Goal: Transaction & Acquisition: Purchase product/service

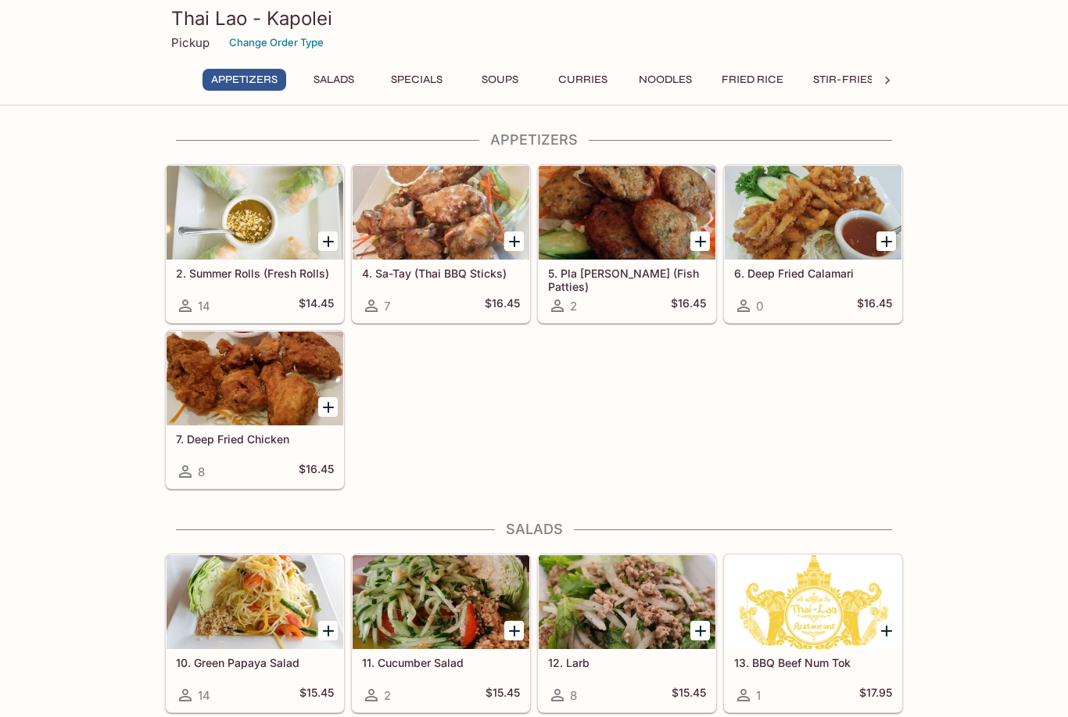
click at [429, 231] on div at bounding box center [440, 213] width 177 height 94
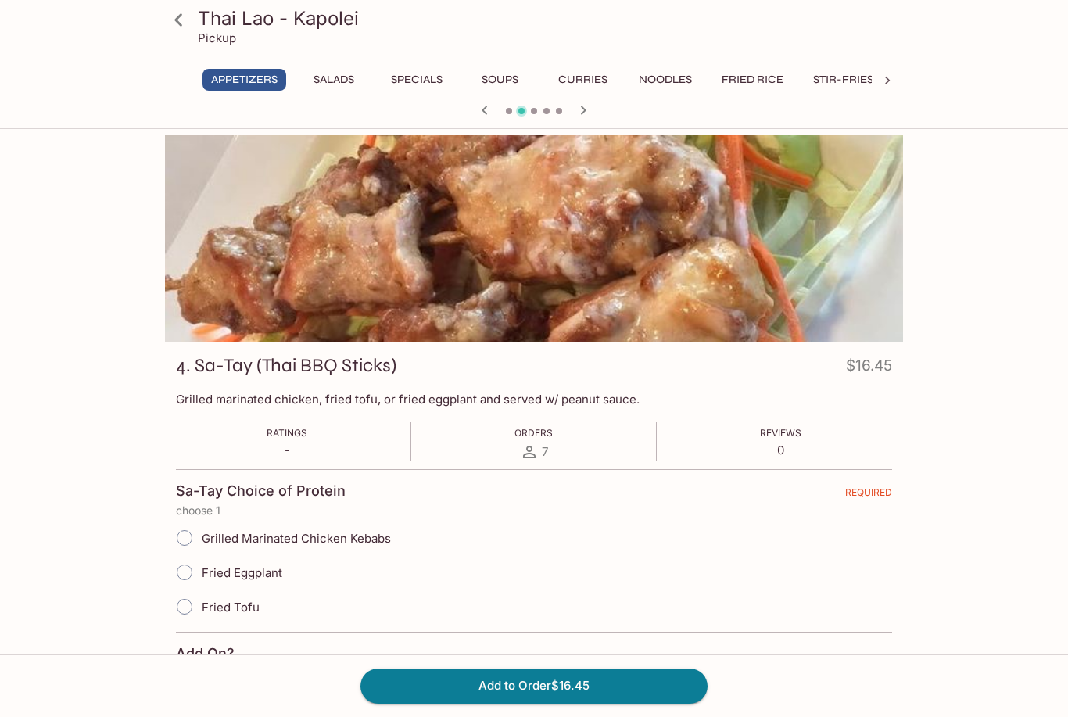
click at [183, 536] on input "Grilled Marinated Chicken Kebabs" at bounding box center [184, 537] width 33 height 33
radio input "true"
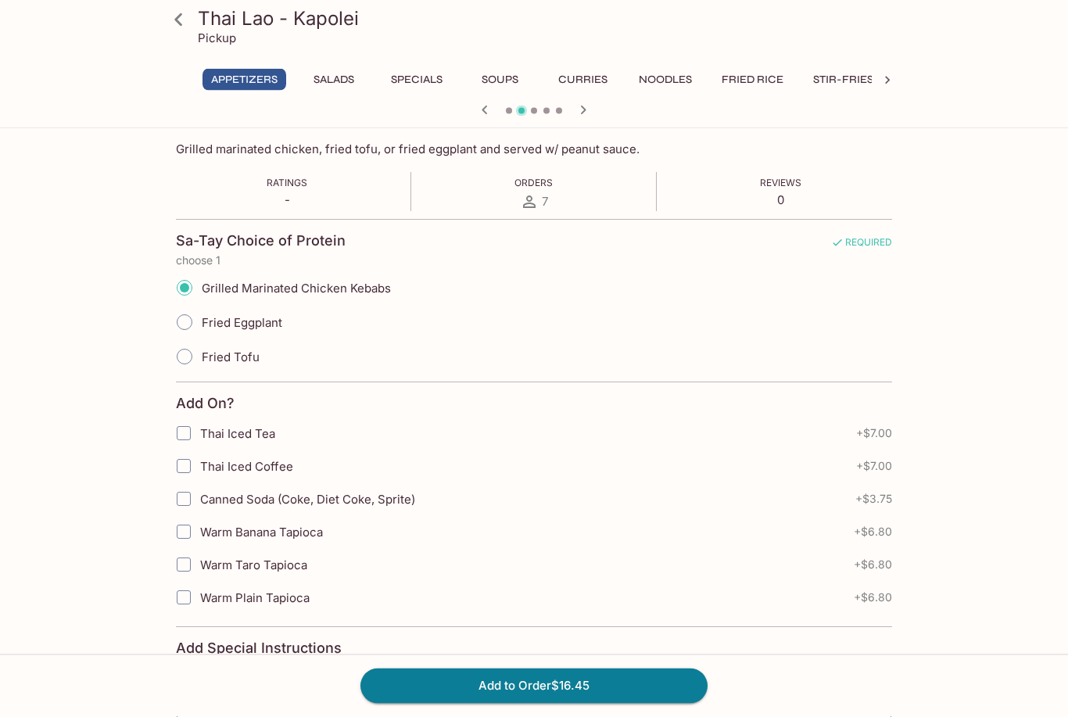
scroll to position [250, 0]
click at [181, 467] on input "Thai Iced Coffee" at bounding box center [183, 465] width 31 height 31
checkbox input "true"
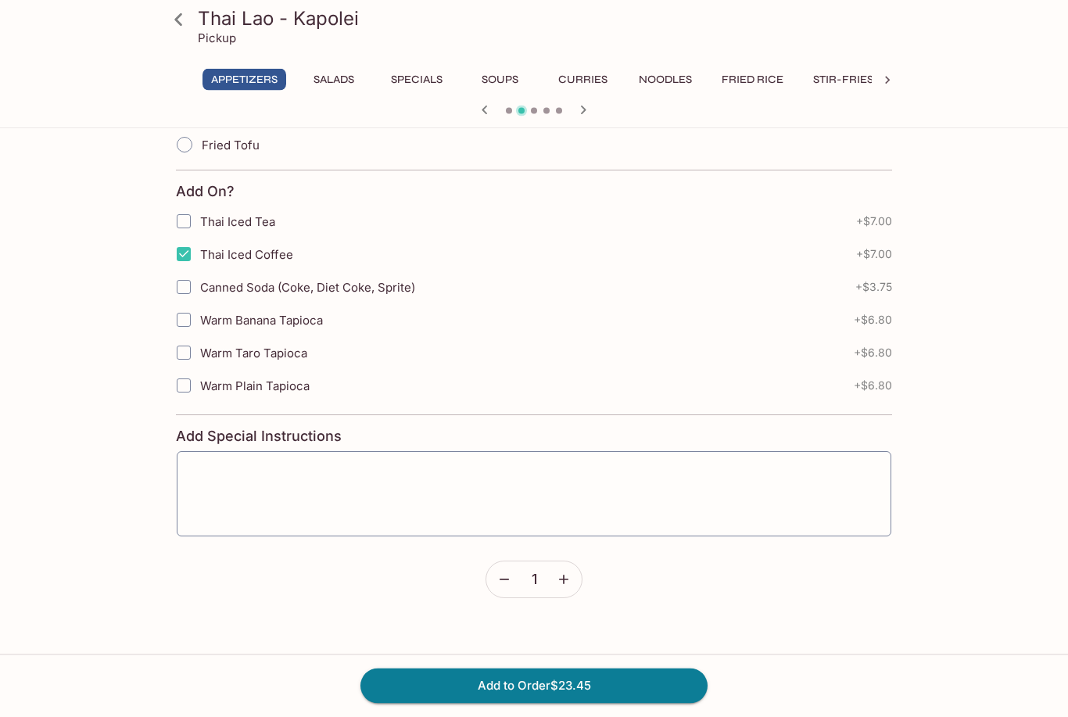
scroll to position [462, 0]
click at [445, 703] on button "Add to Order $23.45" at bounding box center [533, 685] width 347 height 34
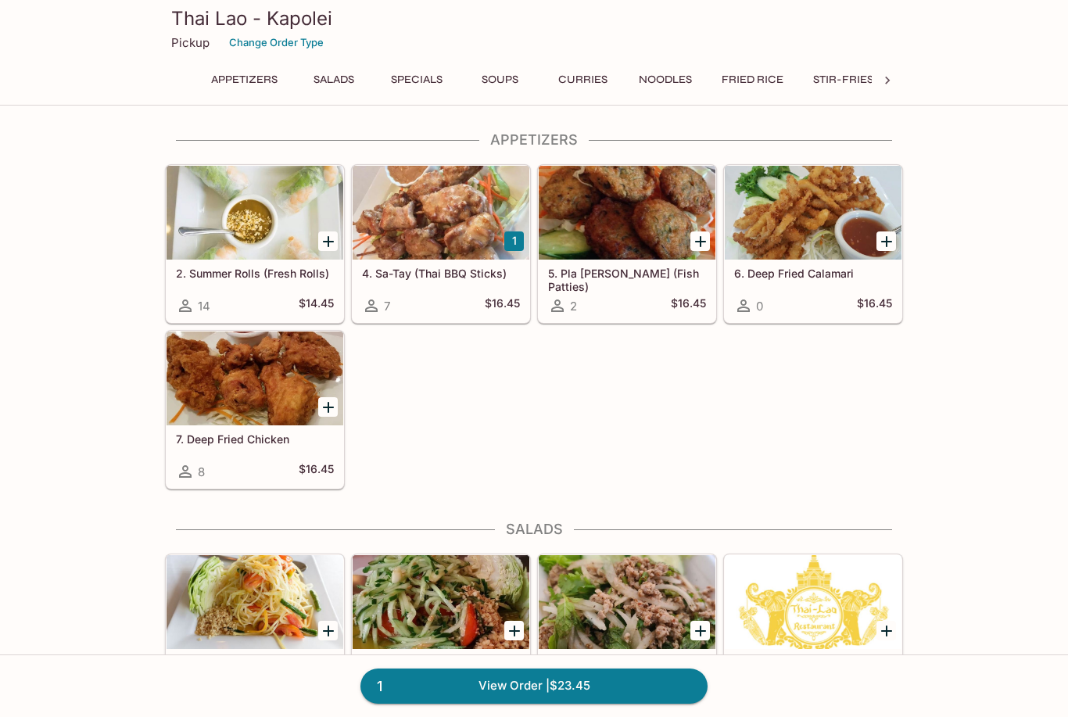
click at [321, 405] on icon "Add 7. Deep Fried Chicken" at bounding box center [328, 407] width 19 height 19
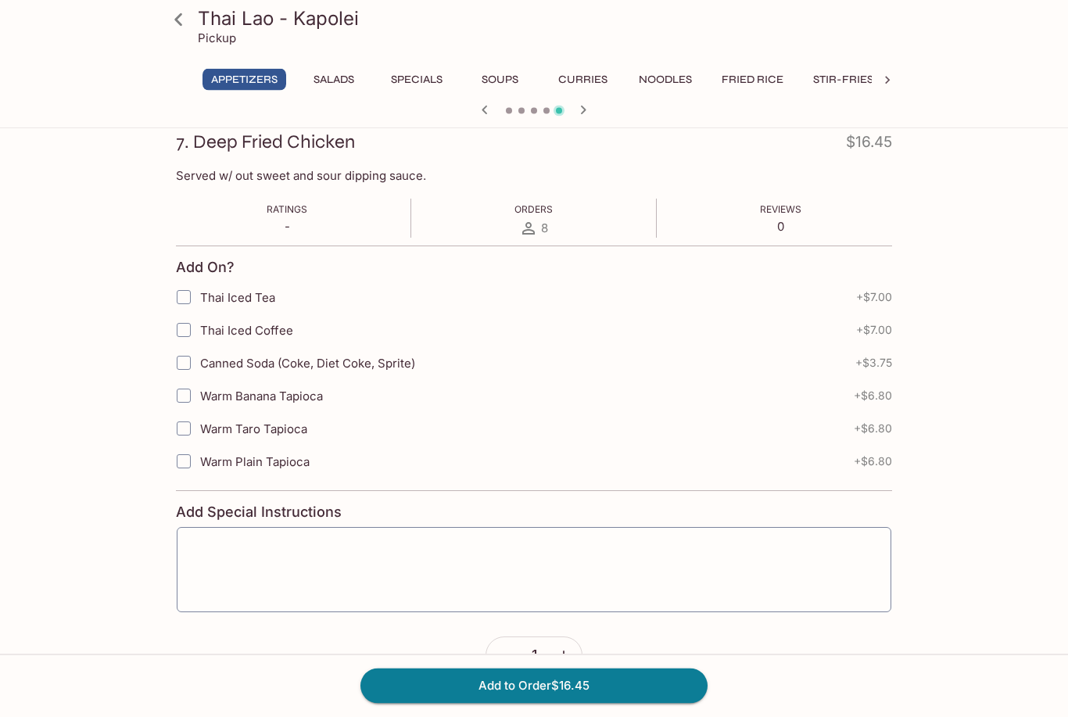
click at [410, 703] on button "Add to Order $16.45" at bounding box center [533, 685] width 347 height 34
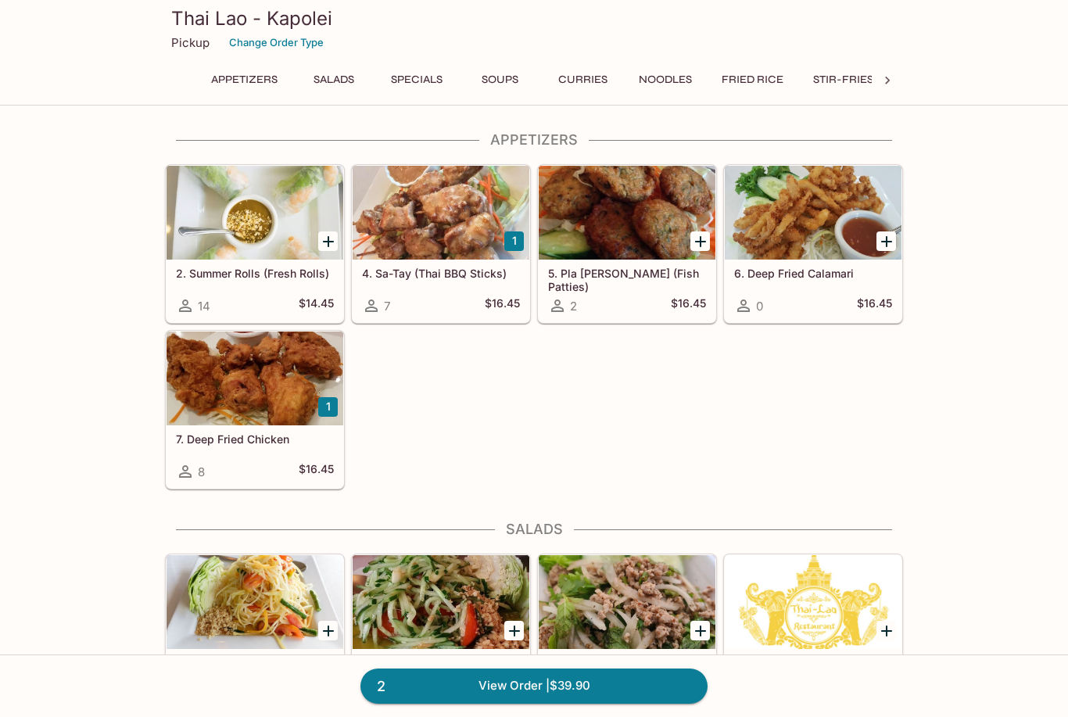
click at [417, 703] on link "2 View Order | $39.90" at bounding box center [533, 685] width 347 height 34
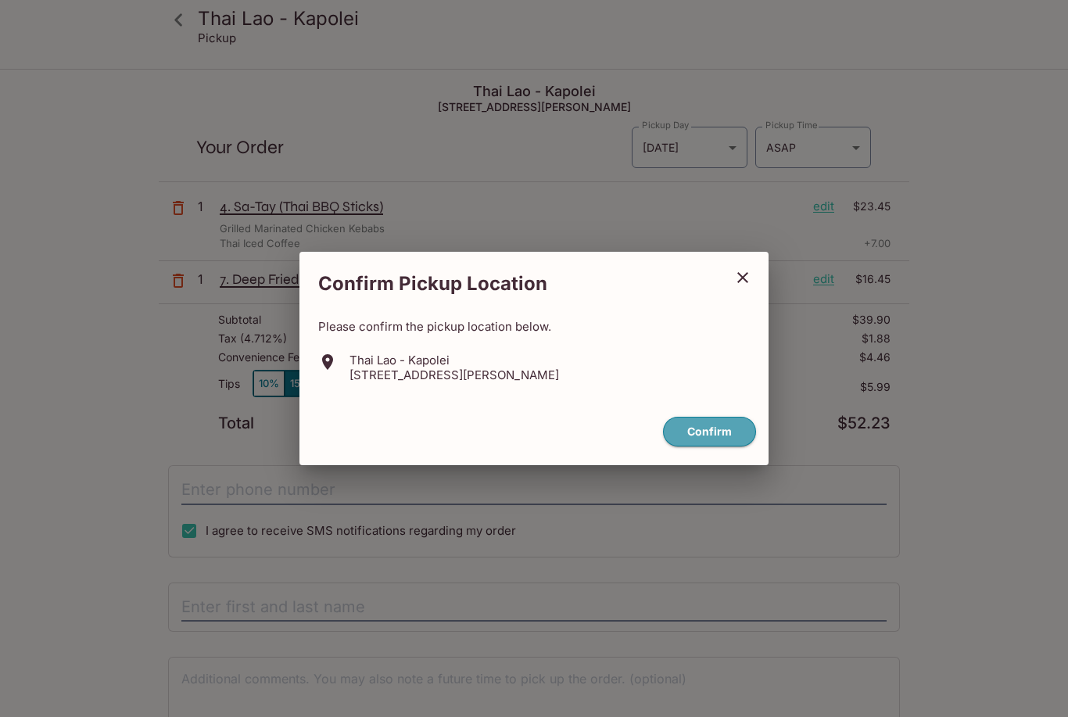
click at [701, 447] on button "Confirm" at bounding box center [709, 432] width 93 height 30
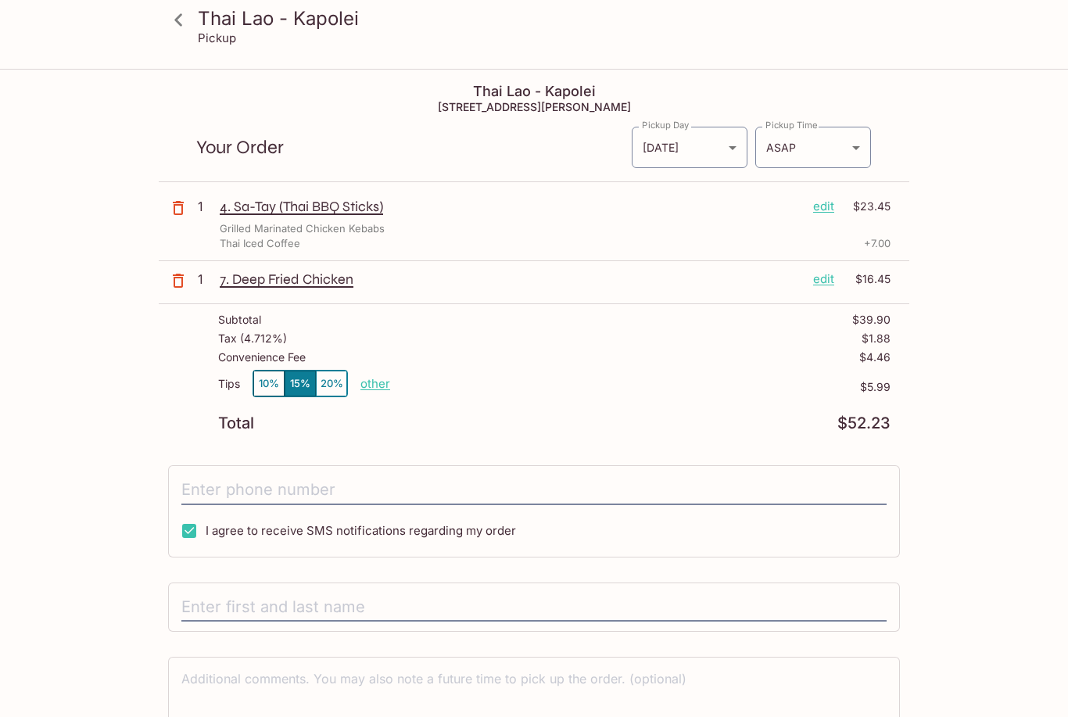
click at [288, 278] on p "7. Deep Fried Chicken" at bounding box center [510, 278] width 581 height 17
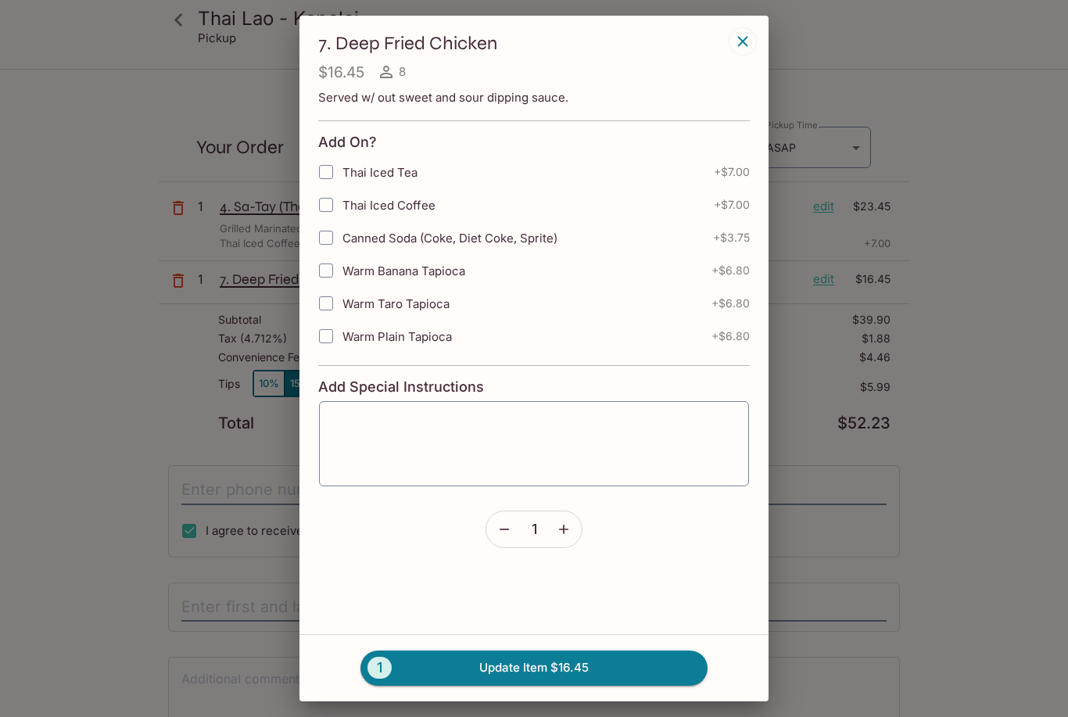
click at [324, 220] on input "Thai Iced Coffee" at bounding box center [325, 204] width 31 height 31
checkbox input "true"
click at [482, 685] on button "1 Update Item $23.45" at bounding box center [533, 667] width 347 height 34
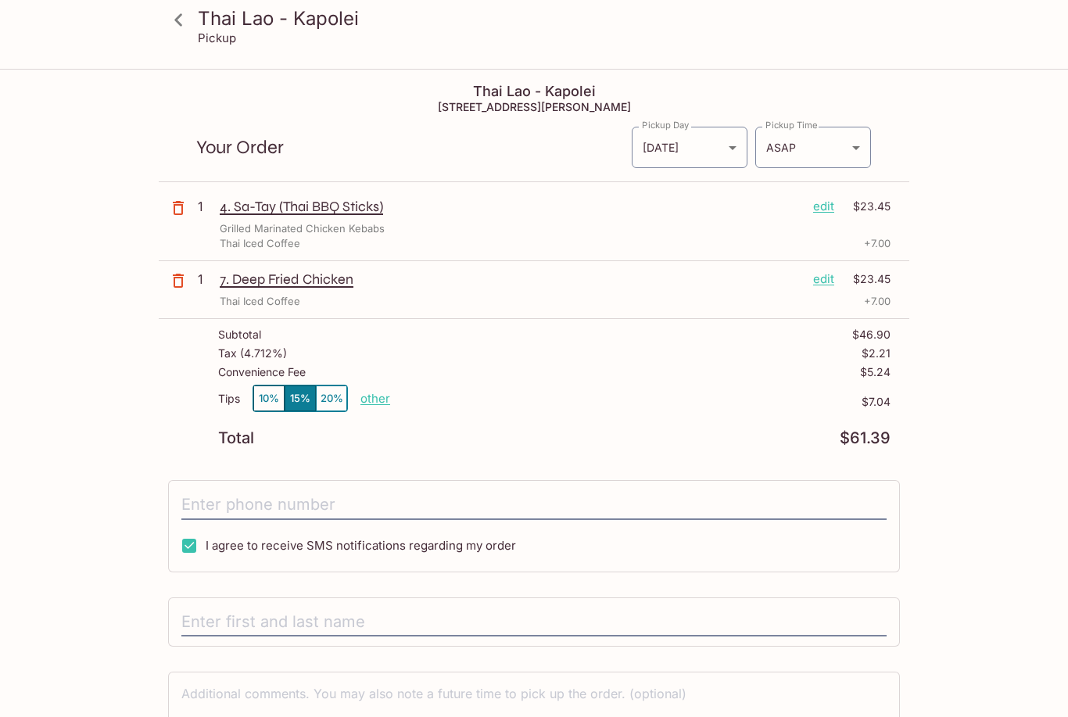
click at [172, 21] on icon at bounding box center [178, 19] width 27 height 27
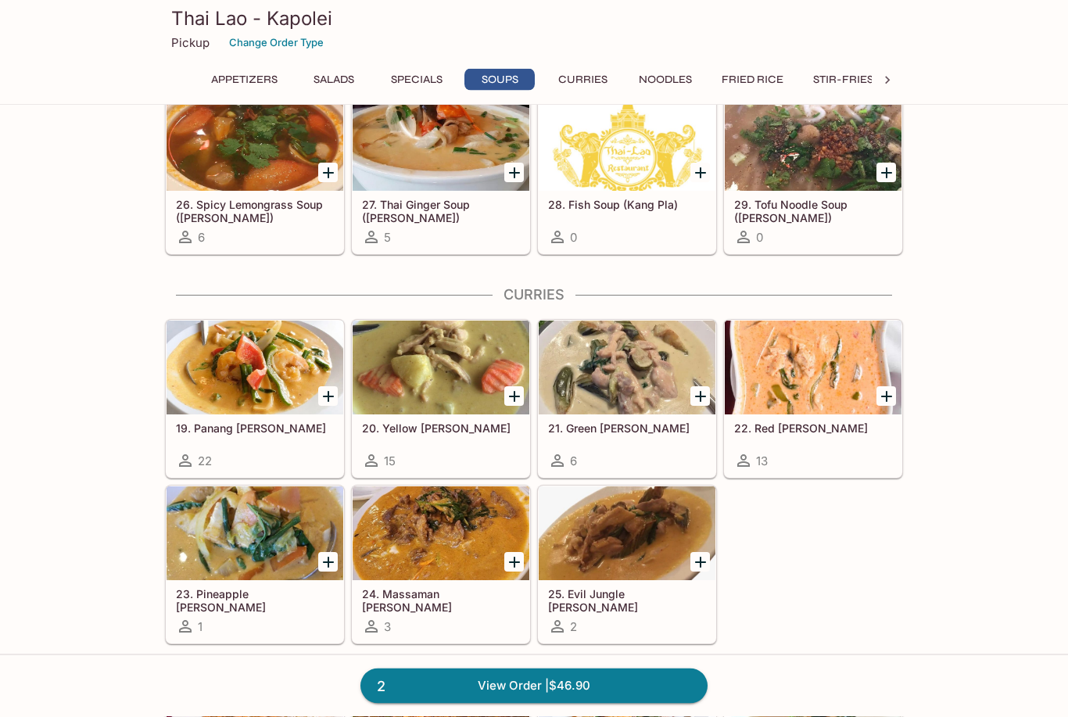
scroll to position [1734, 0]
click at [625, 378] on div at bounding box center [627, 367] width 177 height 94
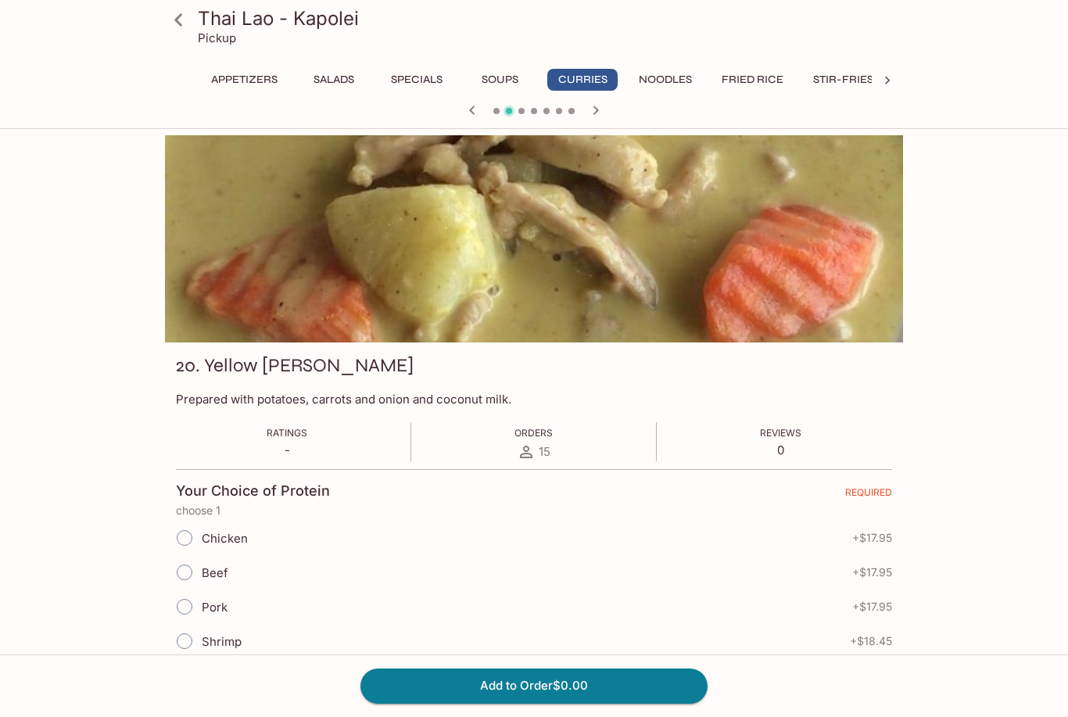
click at [186, 534] on input "Chicken" at bounding box center [184, 537] width 33 height 33
radio input "true"
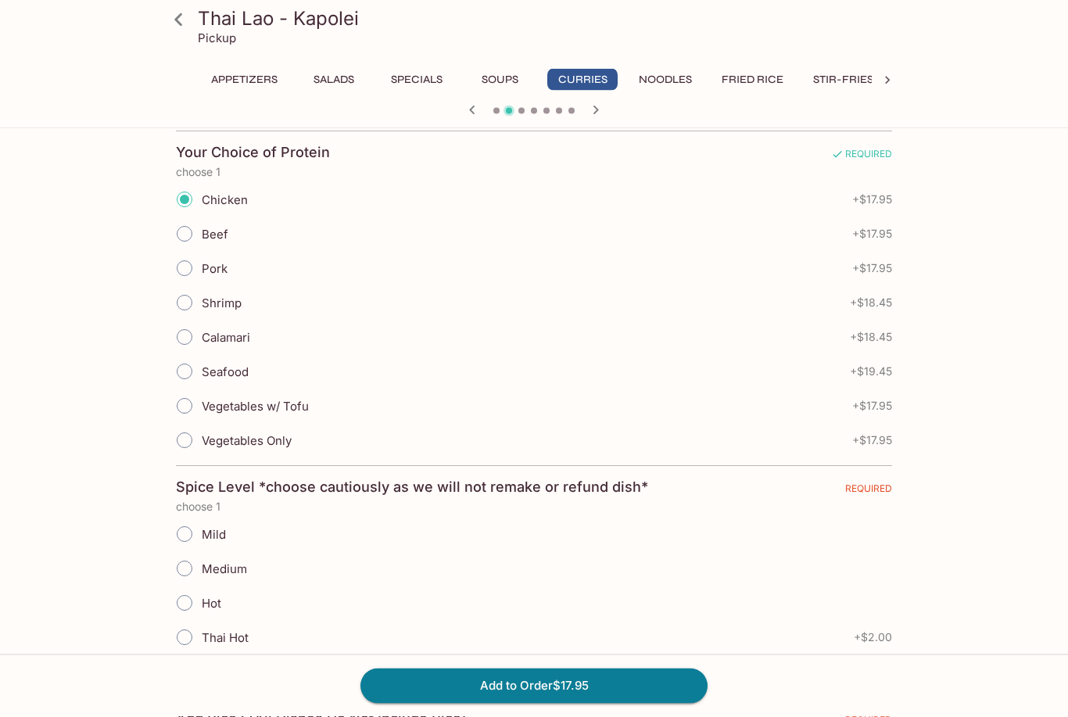
scroll to position [338, 0]
click at [184, 537] on input "Mild" at bounding box center [184, 533] width 33 height 33
radio input "true"
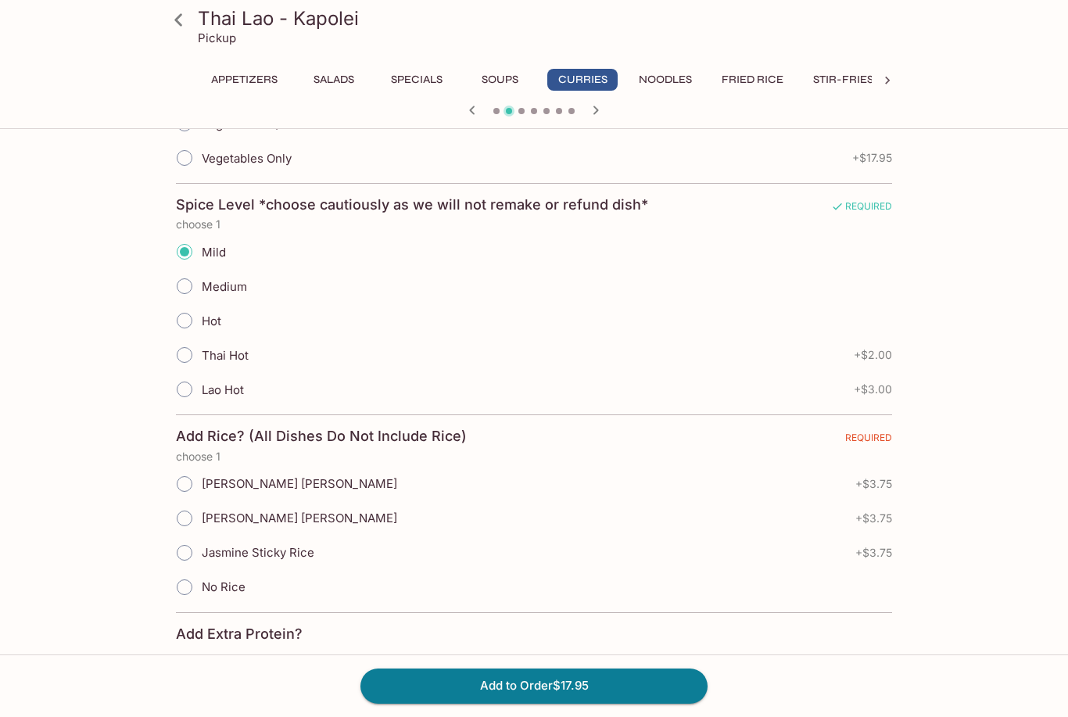
scroll to position [624, 0]
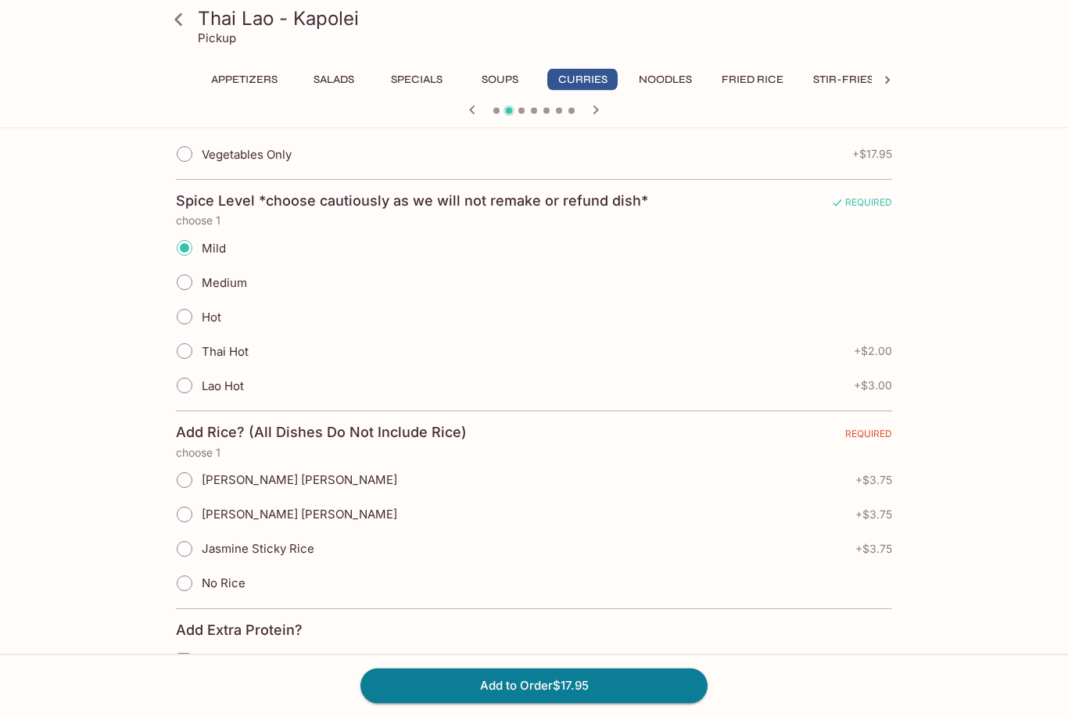
click at [185, 481] on input "[PERSON_NAME] [PERSON_NAME]" at bounding box center [184, 480] width 33 height 33
radio input "true"
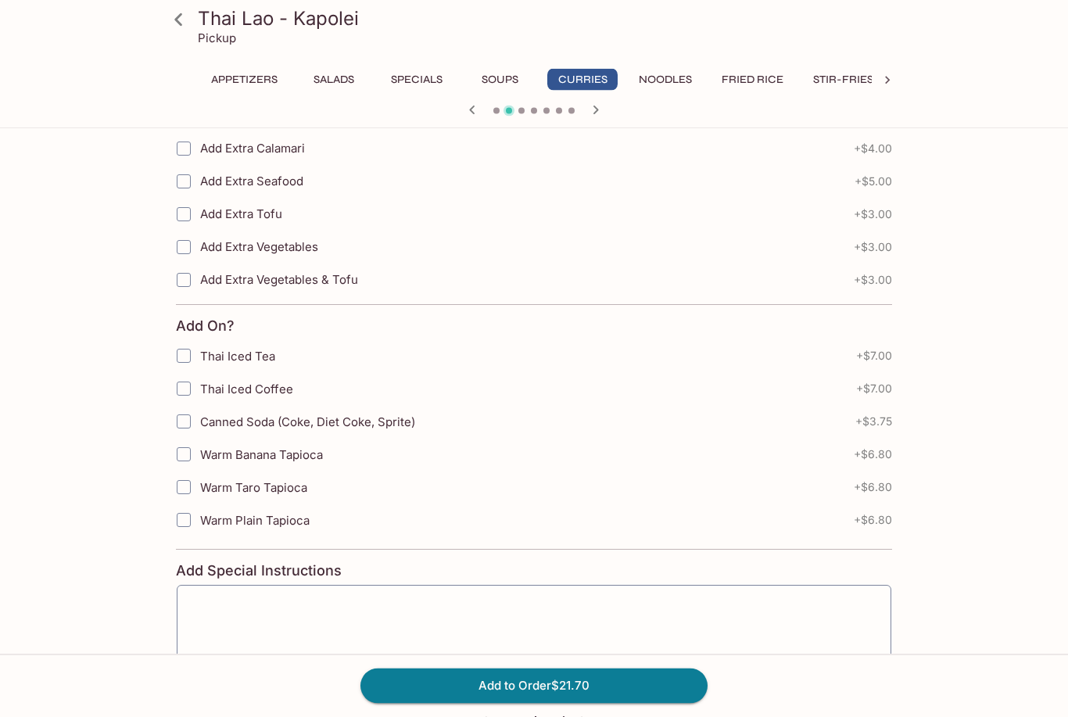
scroll to position [1317, 0]
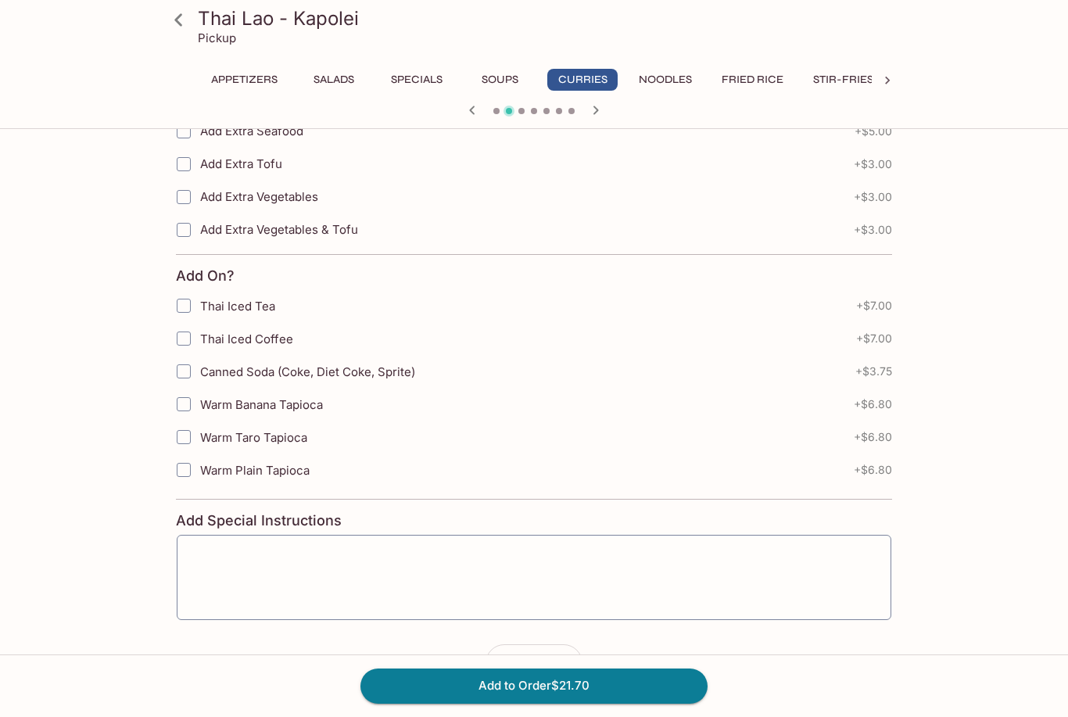
click at [423, 703] on button "Add to Order $21.70" at bounding box center [533, 685] width 347 height 34
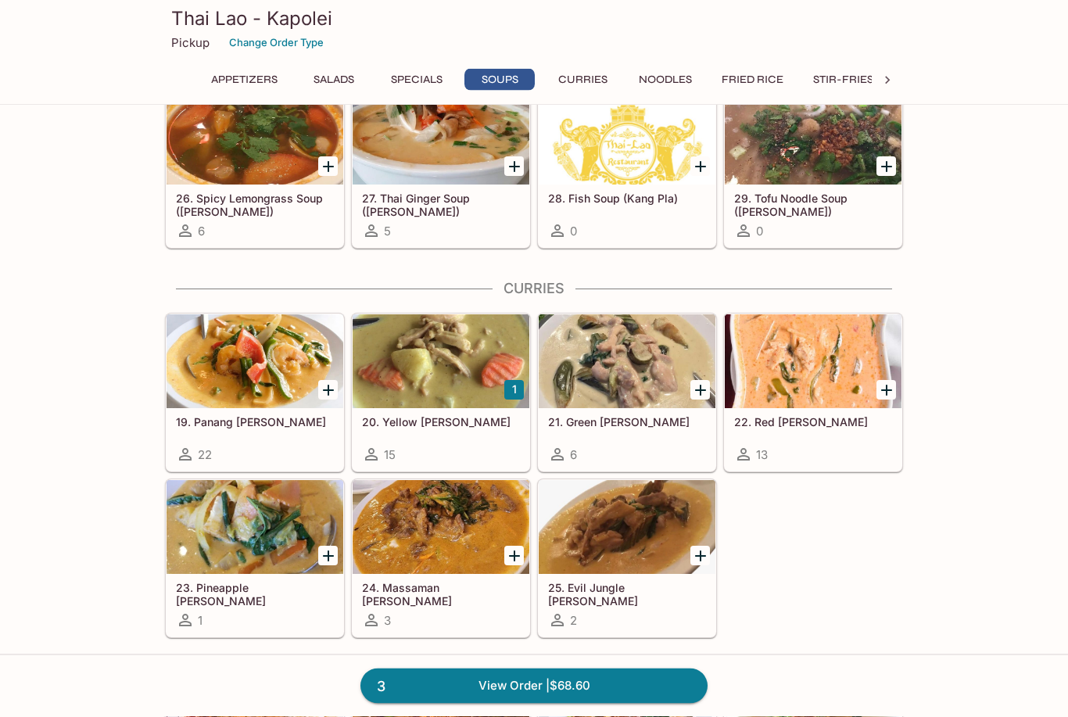
scroll to position [1740, 0]
click at [430, 374] on div at bounding box center [440, 361] width 177 height 94
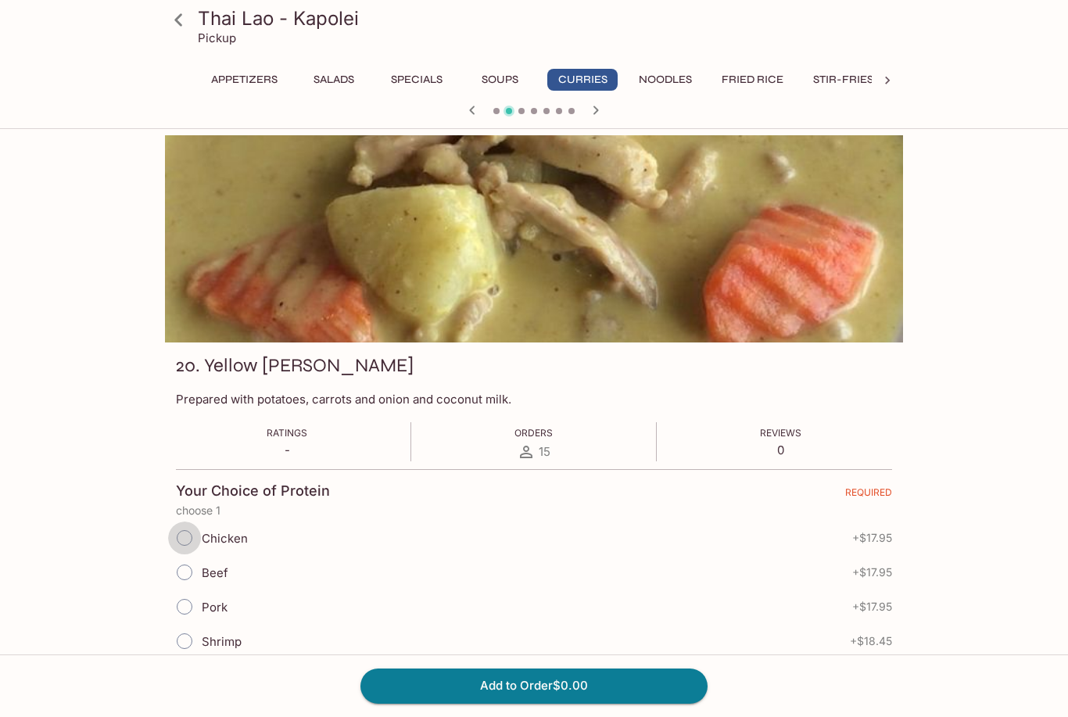
click at [191, 535] on input "Chicken" at bounding box center [184, 537] width 33 height 33
radio input "true"
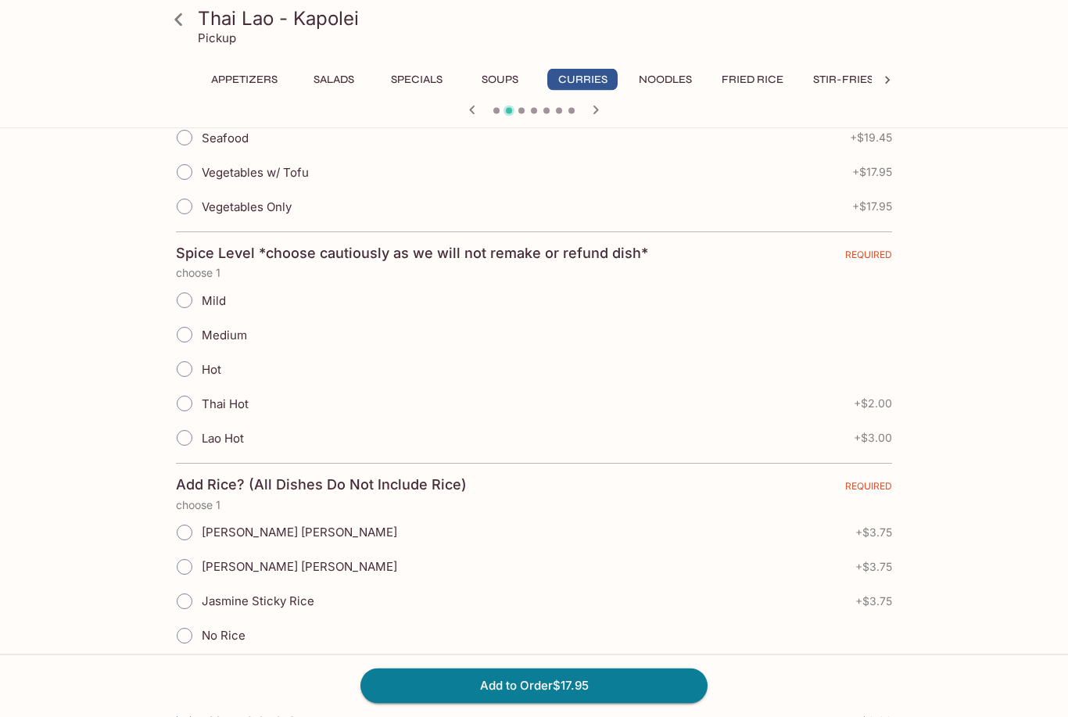
click at [184, 301] on input "Mild" at bounding box center [184, 300] width 33 height 33
radio input "true"
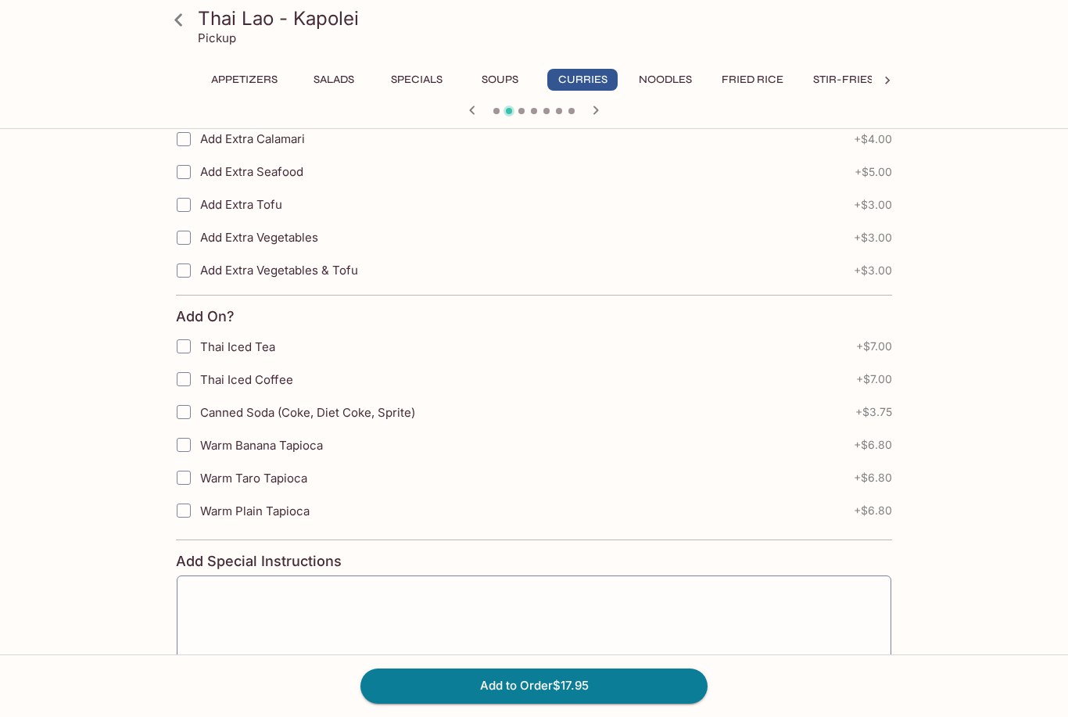
scroll to position [1317, 0]
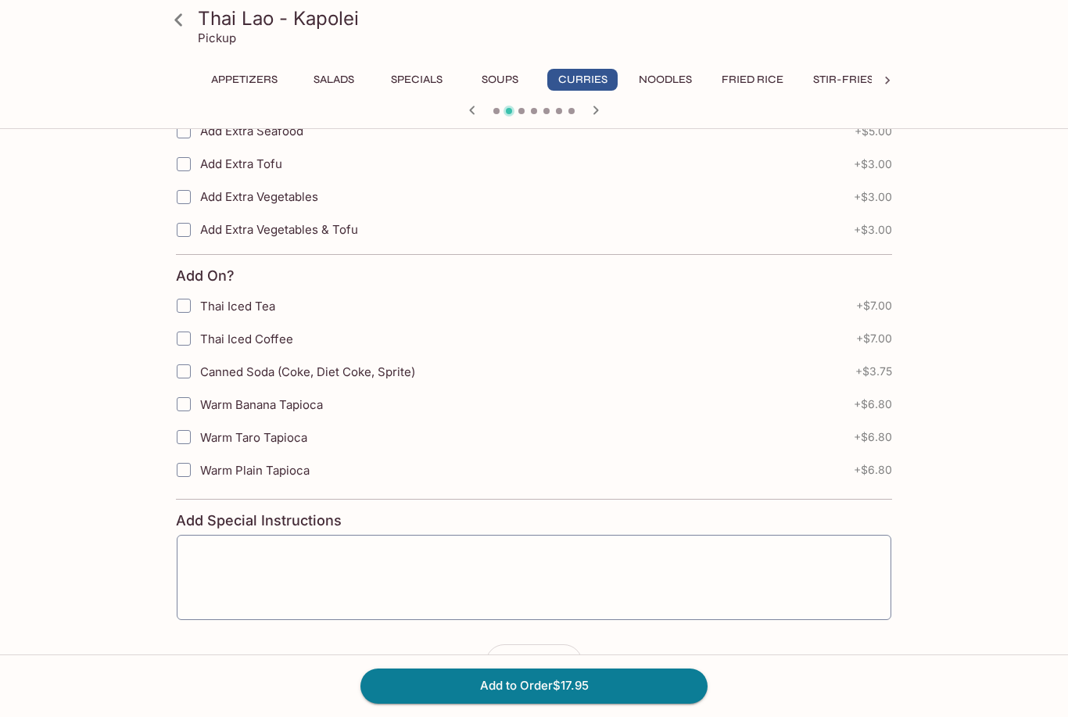
click at [444, 703] on button "Add to Order $17.95" at bounding box center [533, 685] width 347 height 34
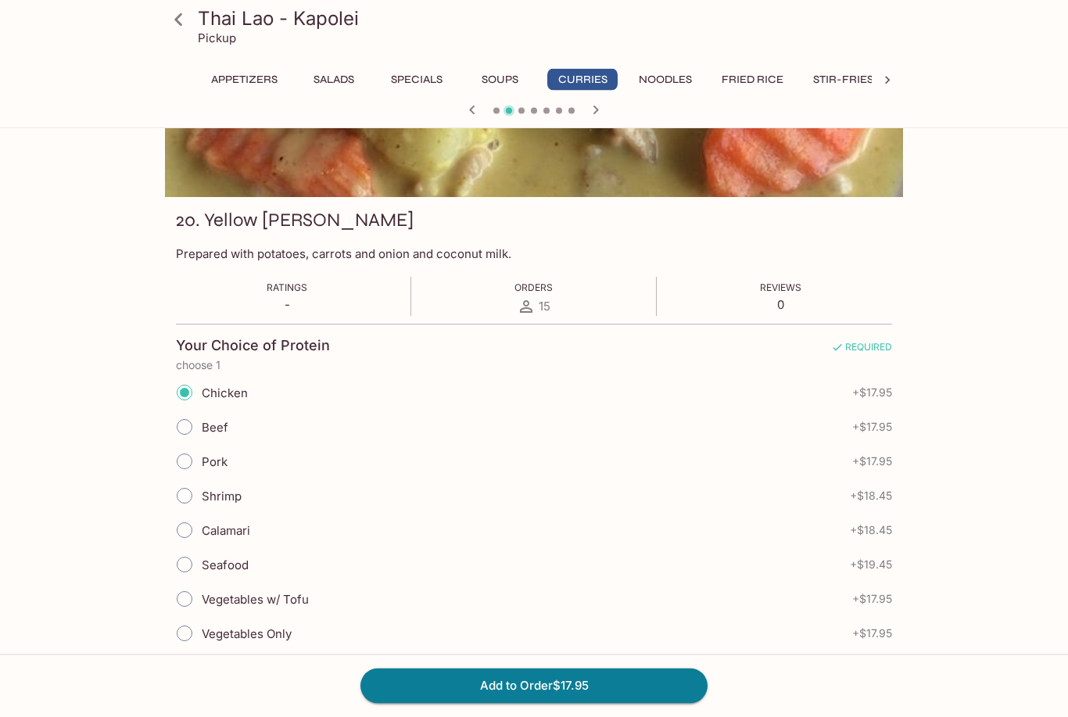
scroll to position [141, 0]
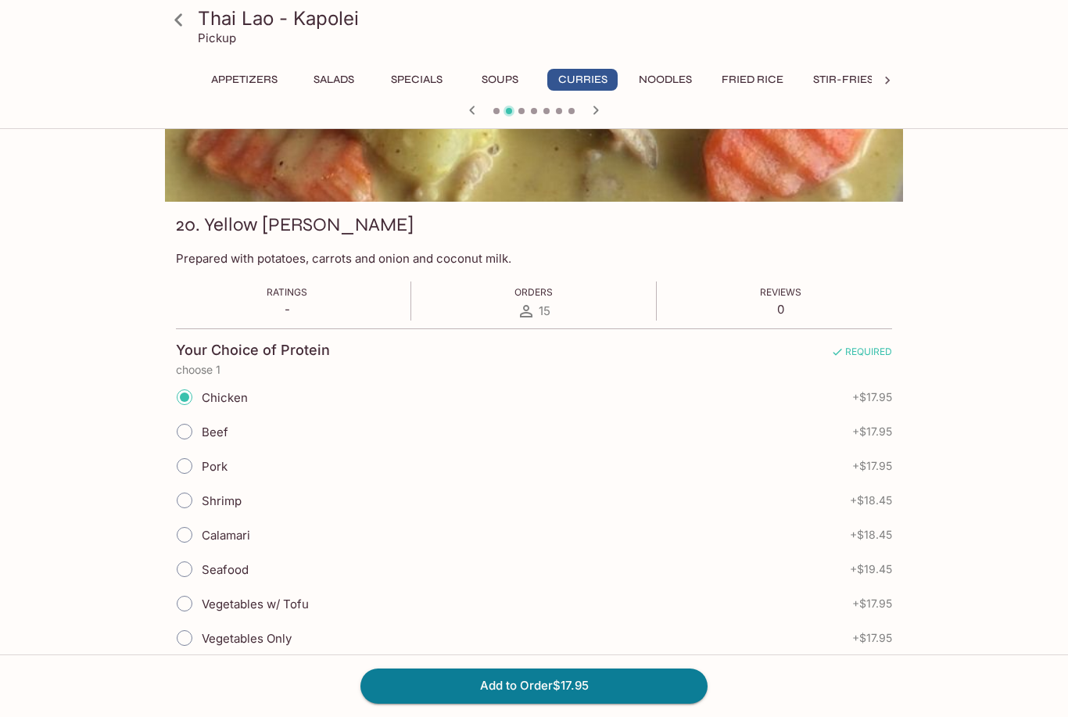
click at [478, 703] on button "Add to Order $17.95" at bounding box center [533, 685] width 347 height 34
click at [485, 703] on button "Add to Order $17.95" at bounding box center [533, 685] width 347 height 34
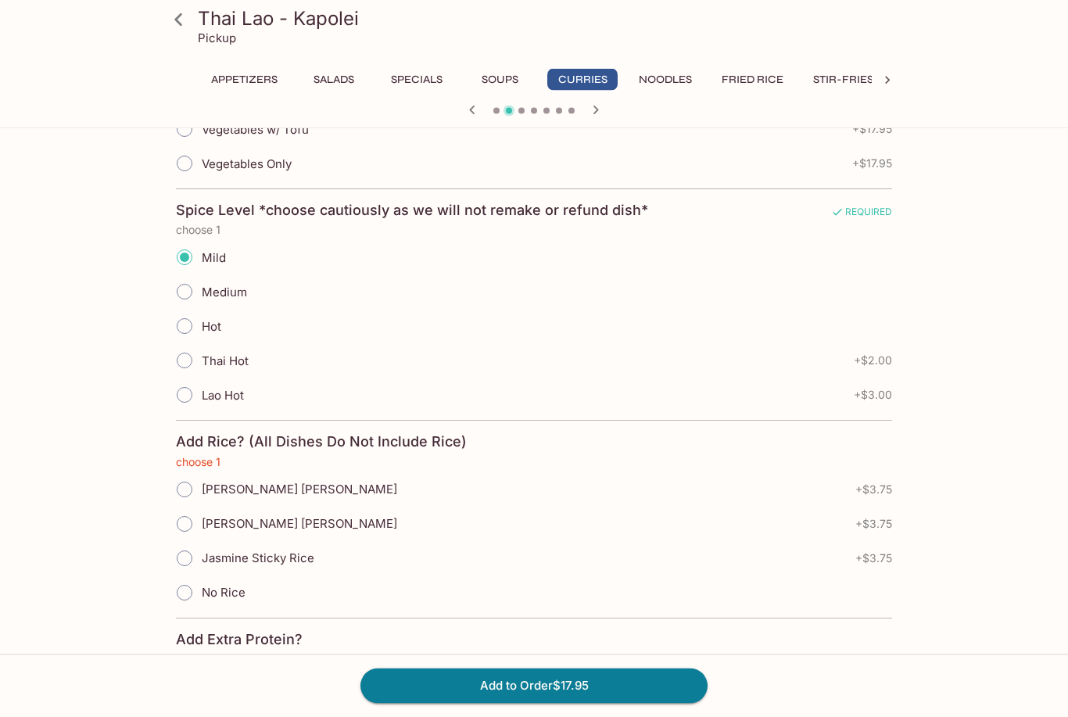
scroll to position [615, 0]
click at [181, 595] on input "No Rice" at bounding box center [184, 592] width 33 height 33
radio input "true"
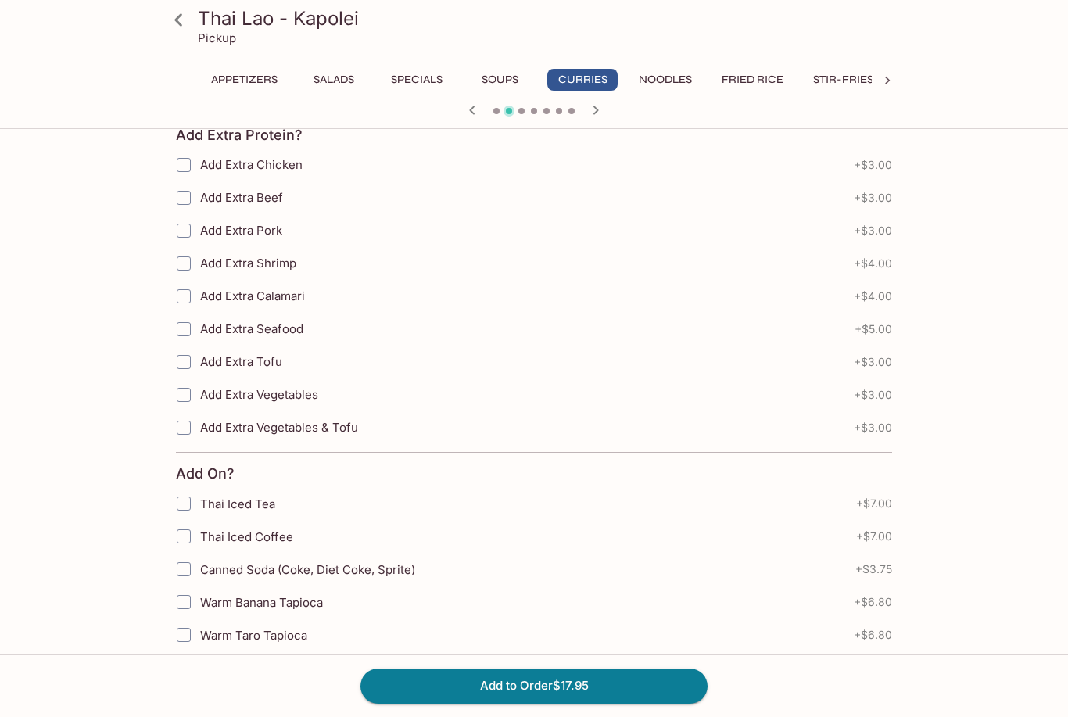
scroll to position [1122, 0]
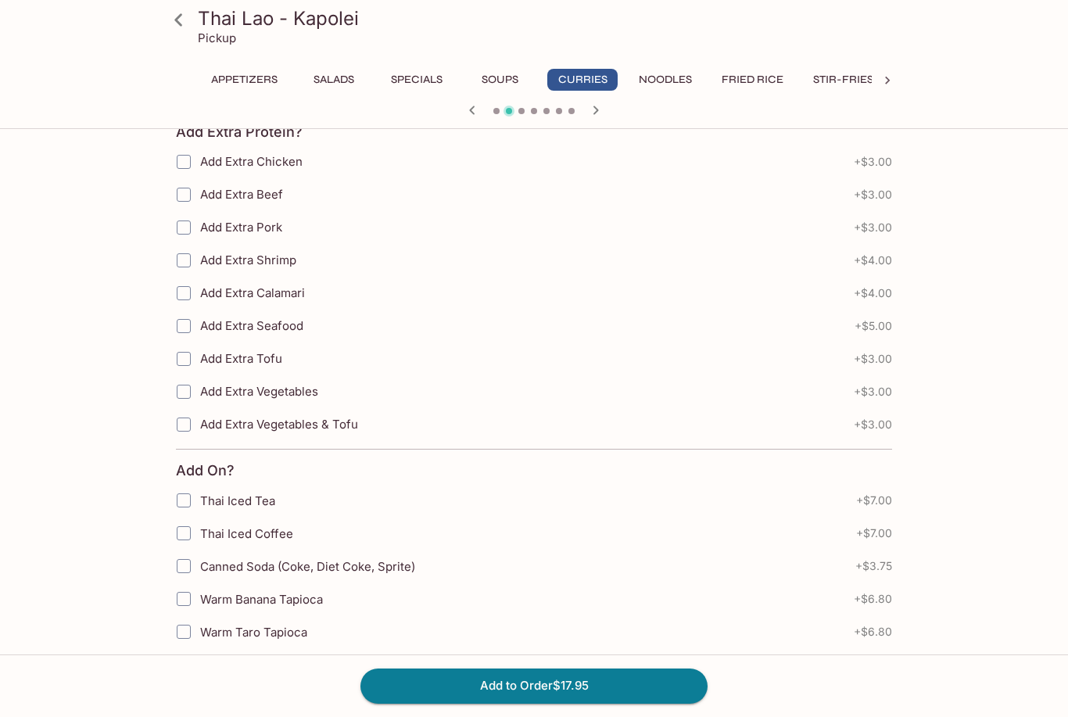
click at [451, 703] on button "Add to Order $17.95" at bounding box center [533, 685] width 347 height 34
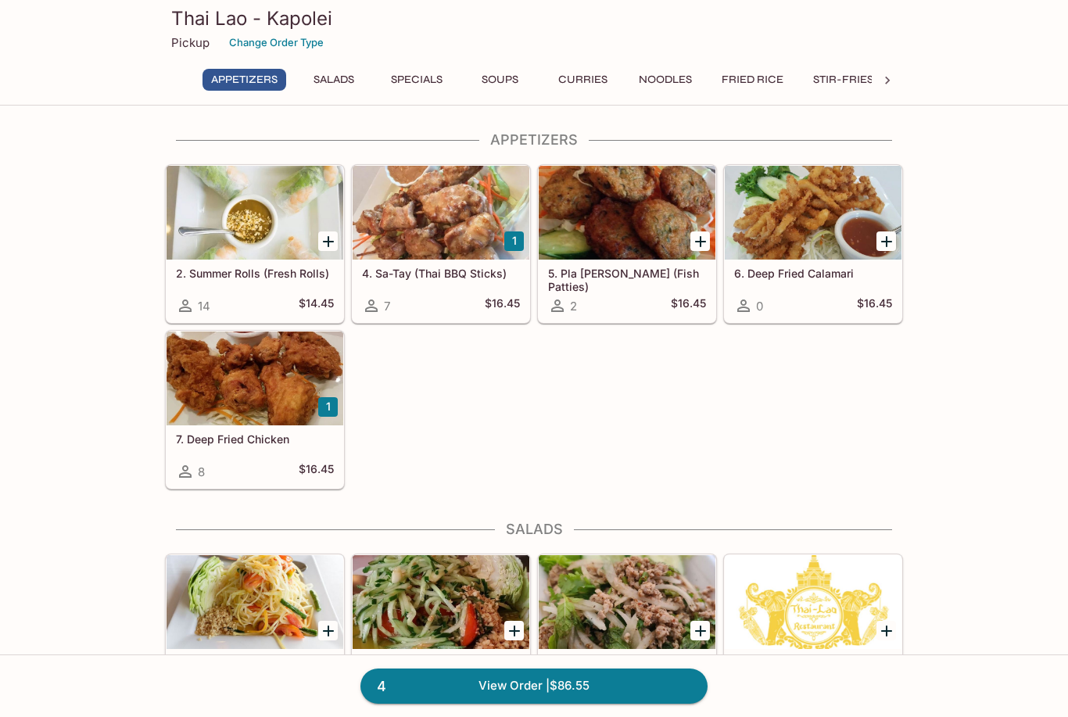
click at [408, 79] on button "Specials" at bounding box center [416, 80] width 70 height 22
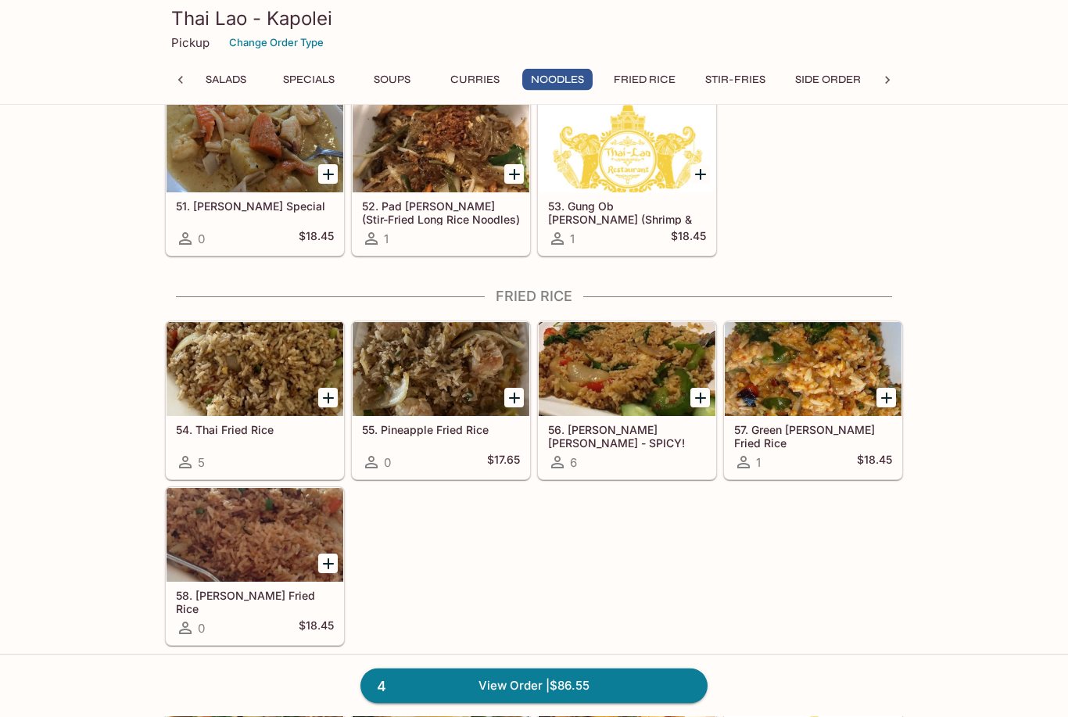
scroll to position [2417, 0]
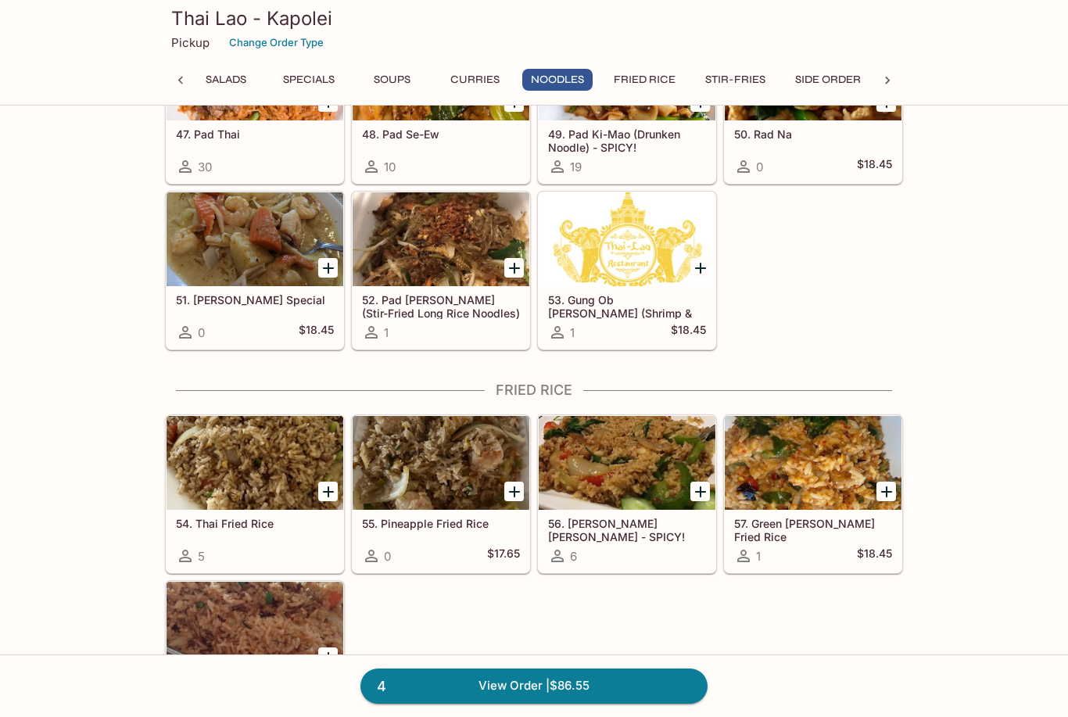
click at [607, 470] on div at bounding box center [627, 463] width 177 height 94
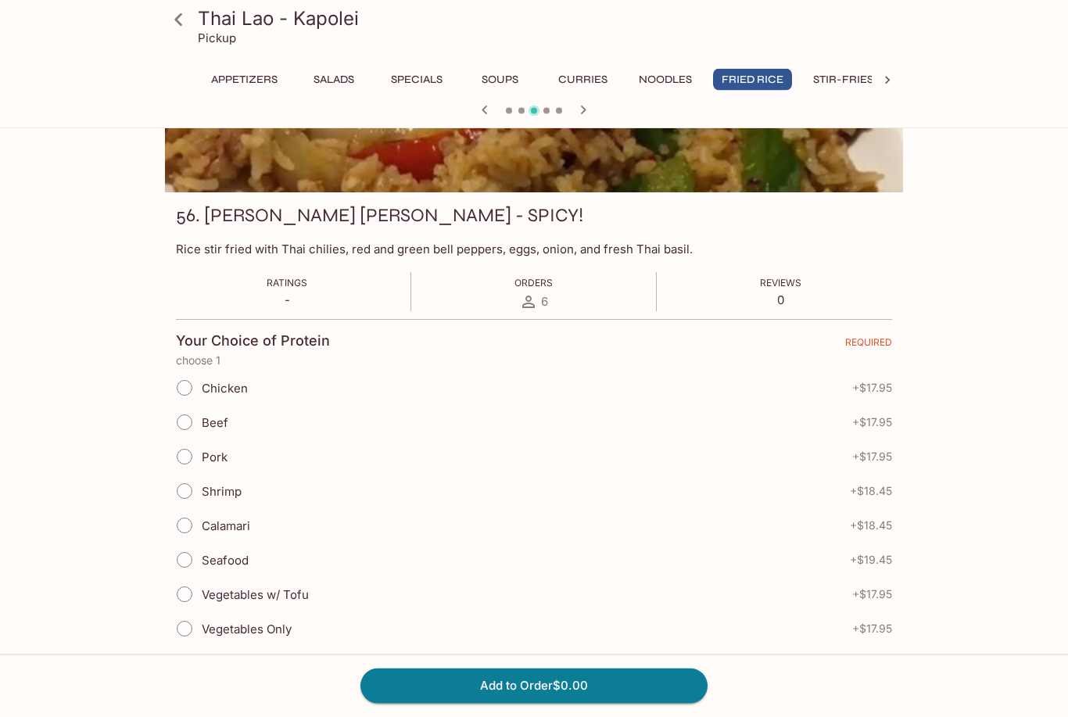
scroll to position [150, 0]
click at [179, 556] on input "Seafood" at bounding box center [184, 559] width 33 height 33
radio input "true"
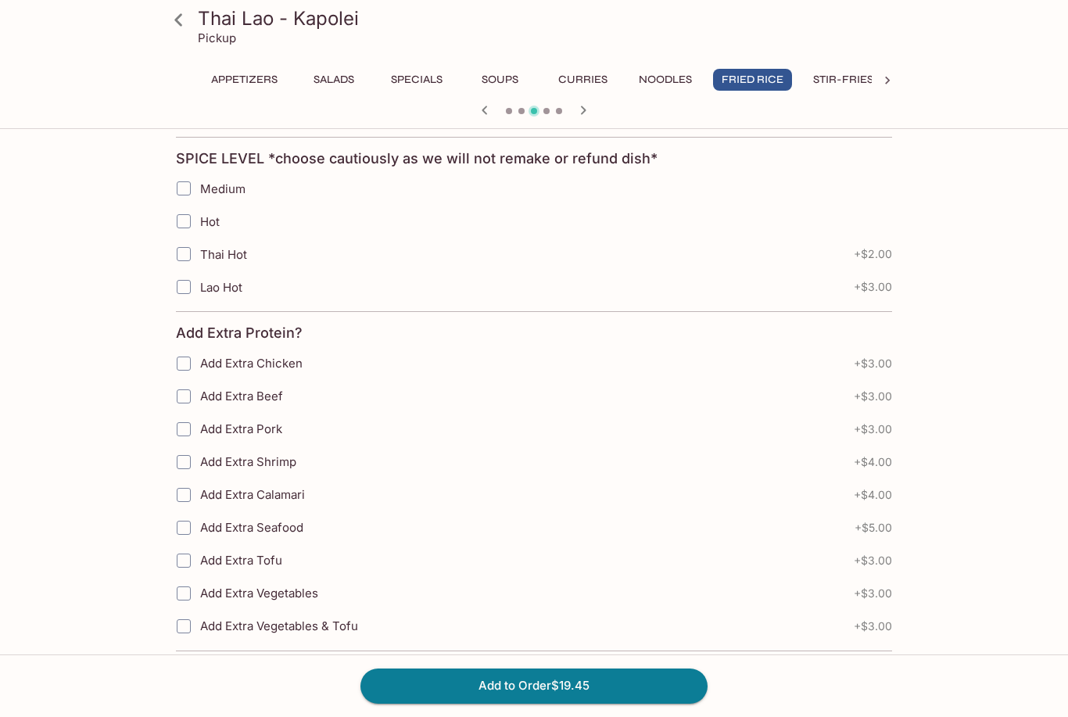
scroll to position [669, 0]
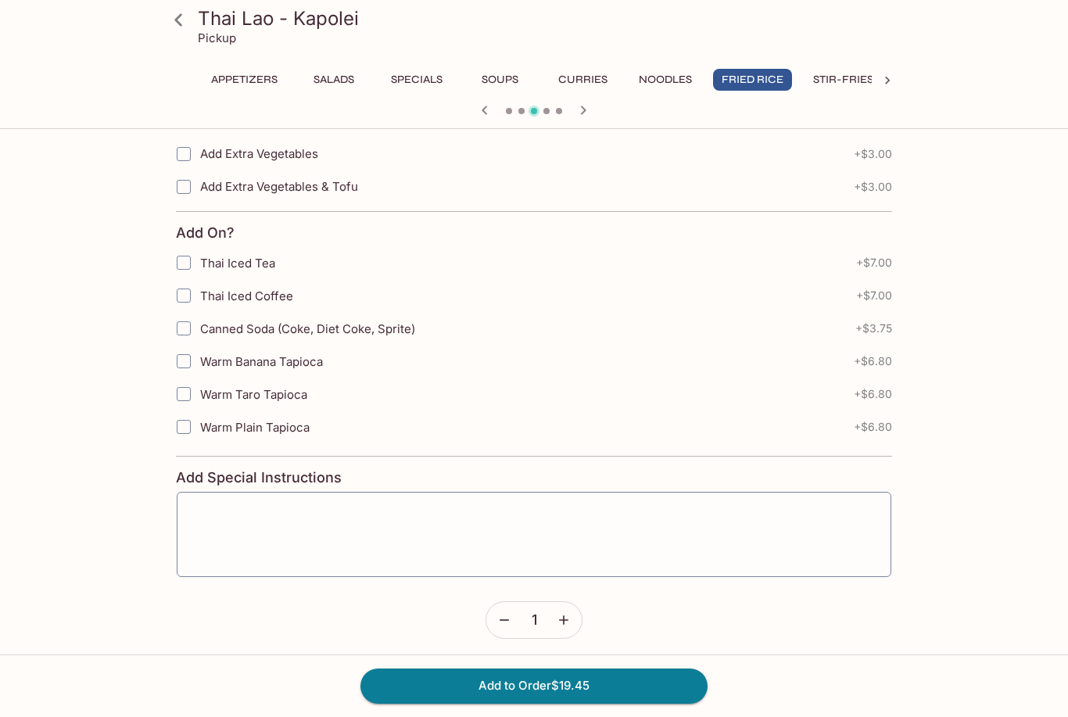
click at [225, 525] on textarea at bounding box center [534, 534] width 692 height 59
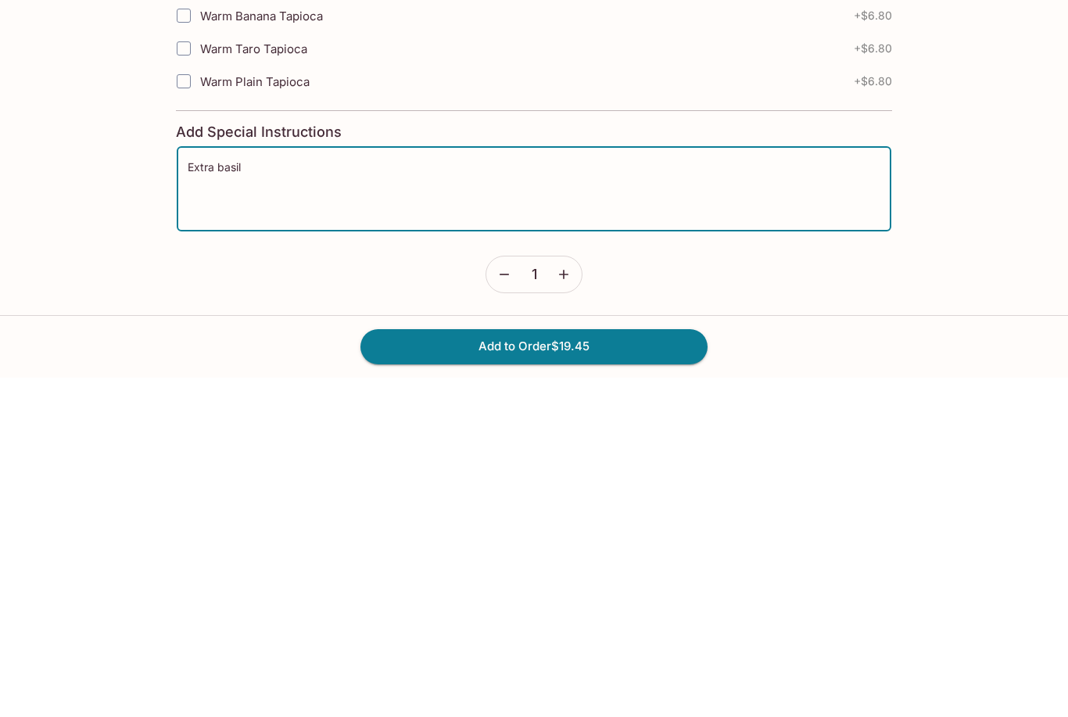
type textarea "Extra basil"
click at [413, 668] on button "Add to Order $19.45" at bounding box center [533, 685] width 347 height 34
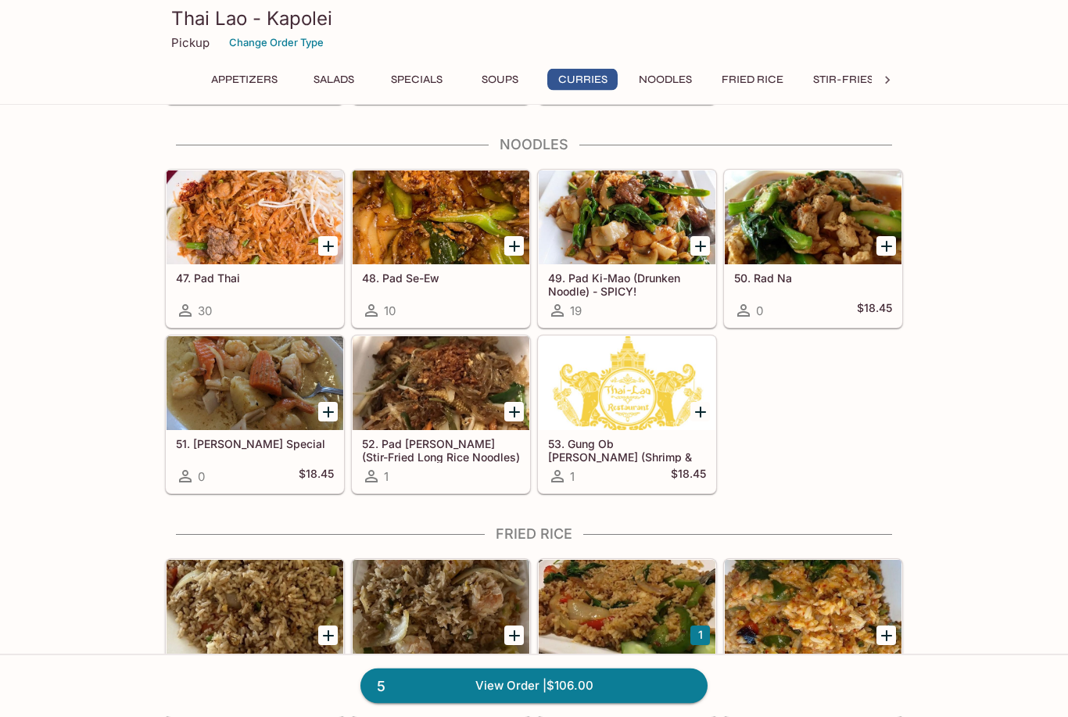
scroll to position [2273, 0]
click at [410, 224] on div at bounding box center [440, 217] width 177 height 94
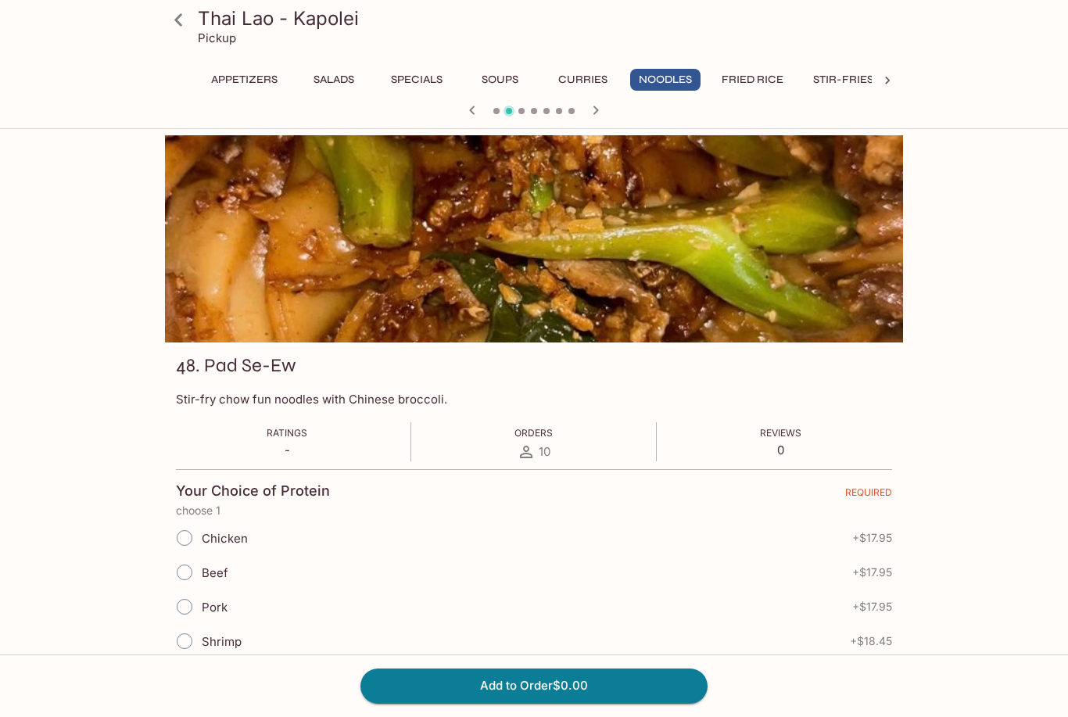
click at [190, 577] on input "Beef" at bounding box center [184, 572] width 33 height 33
radio input "true"
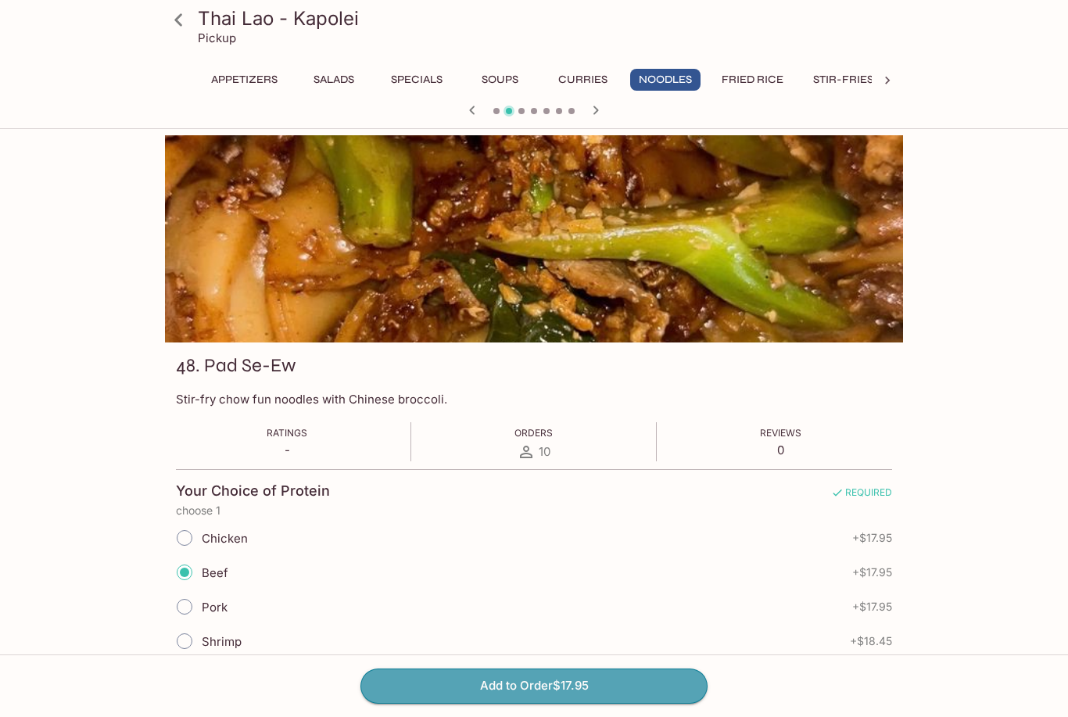
click at [456, 703] on button "Add to Order $17.95" at bounding box center [533, 685] width 347 height 34
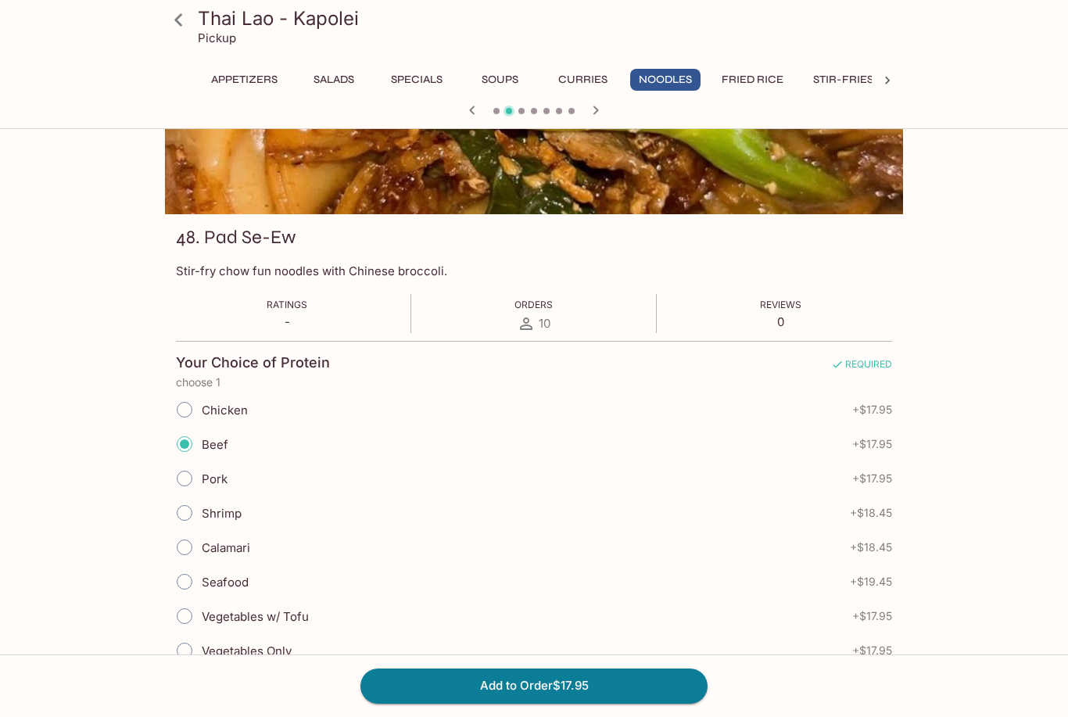
scroll to position [141, 0]
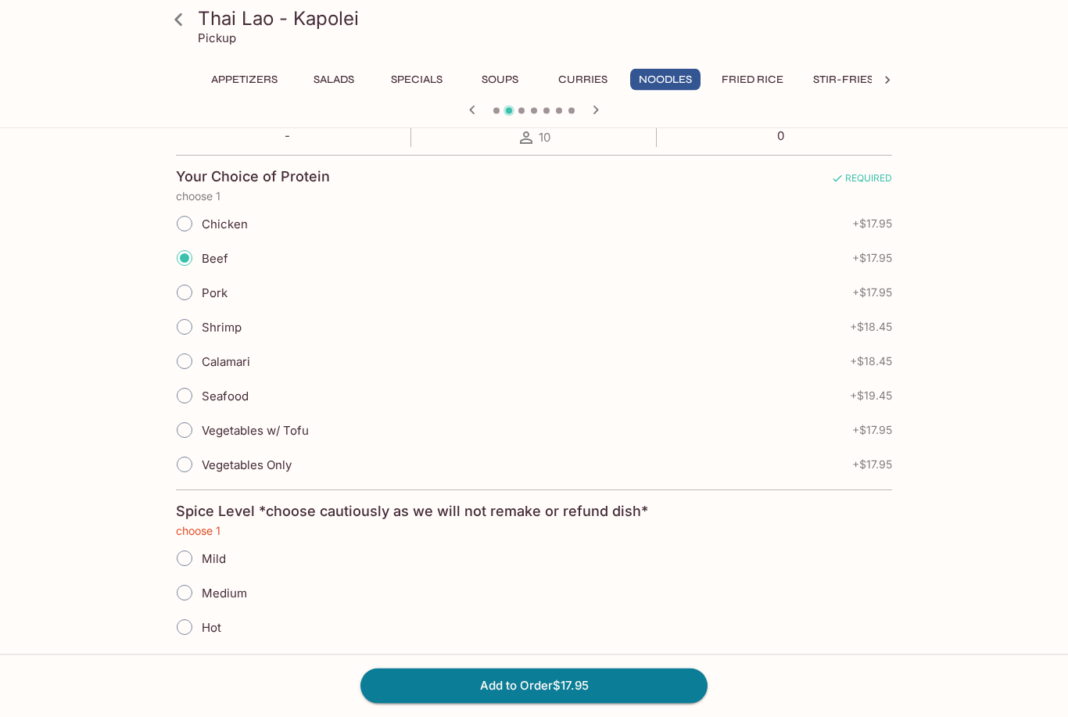
click at [181, 563] on input "Mild" at bounding box center [184, 558] width 33 height 33
radio input "true"
click at [439, 703] on button "Add to Order $17.95" at bounding box center [533, 685] width 347 height 34
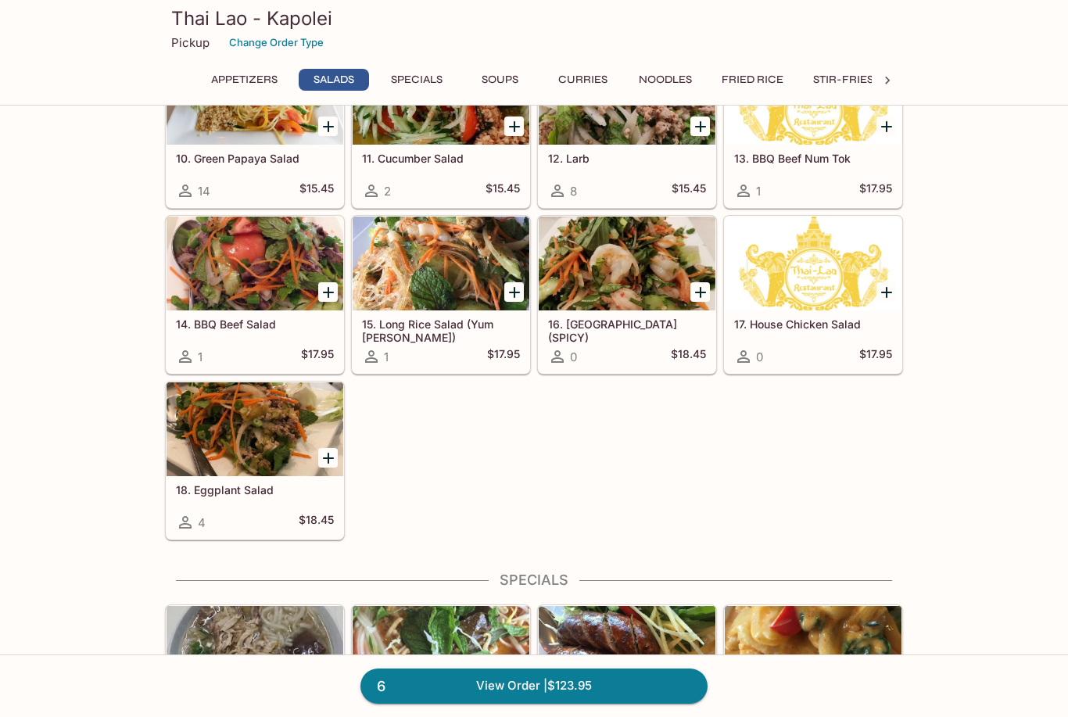
scroll to position [510, 0]
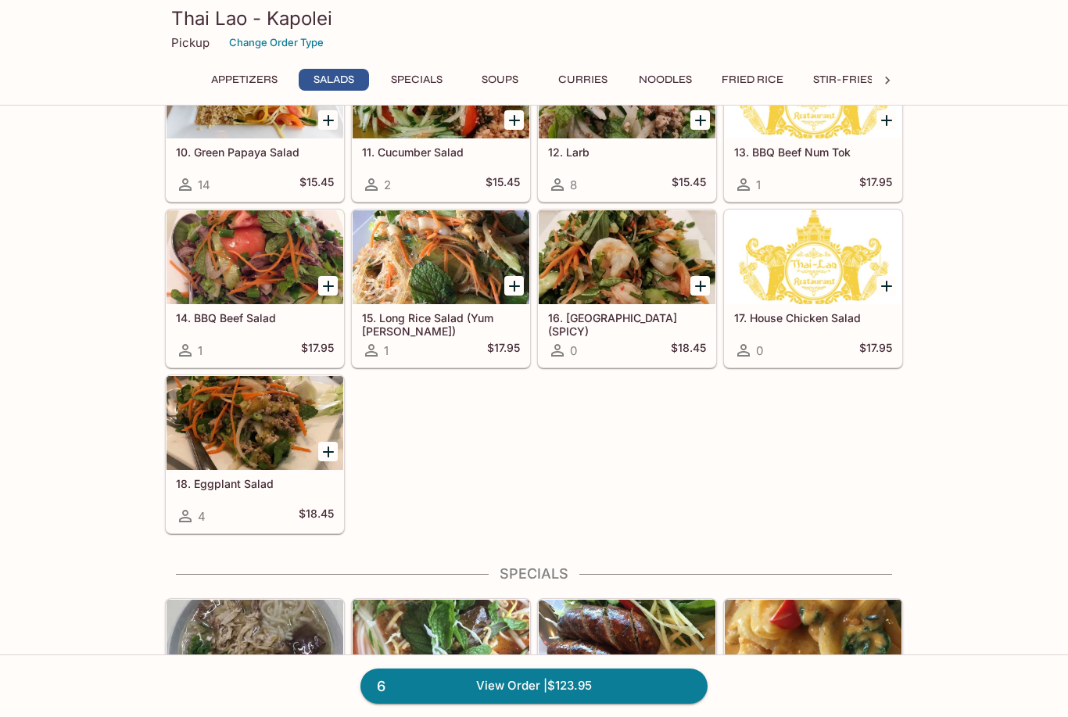
click at [456, 703] on link "6 View Order | $123.95" at bounding box center [533, 685] width 347 height 34
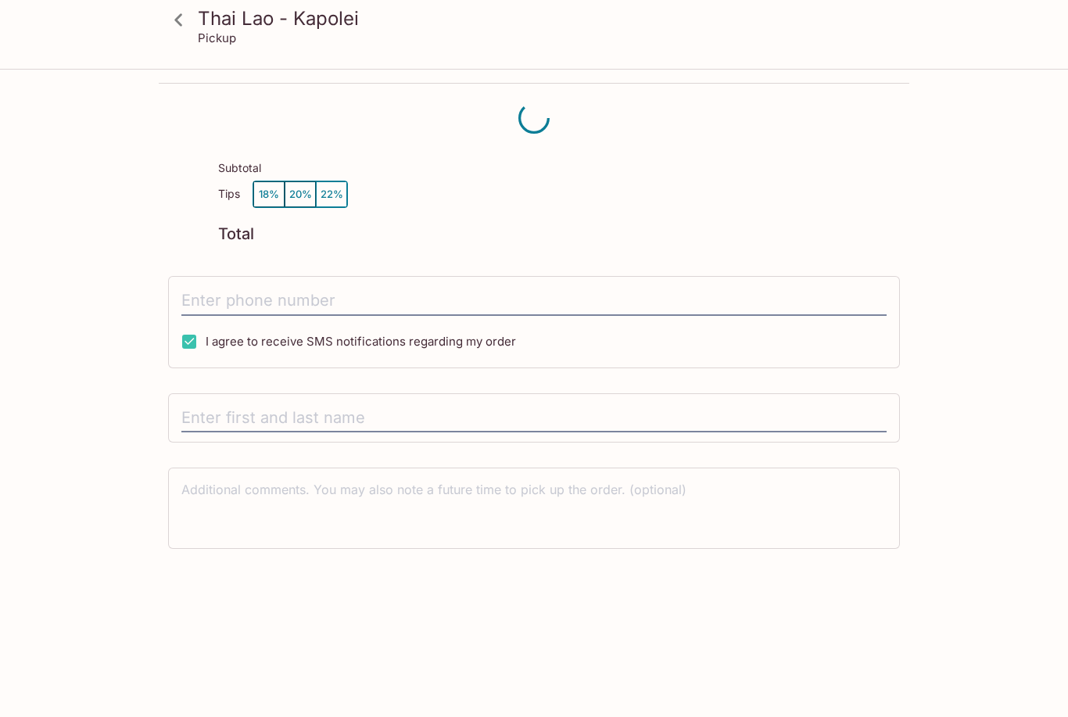
scroll to position [20, 0]
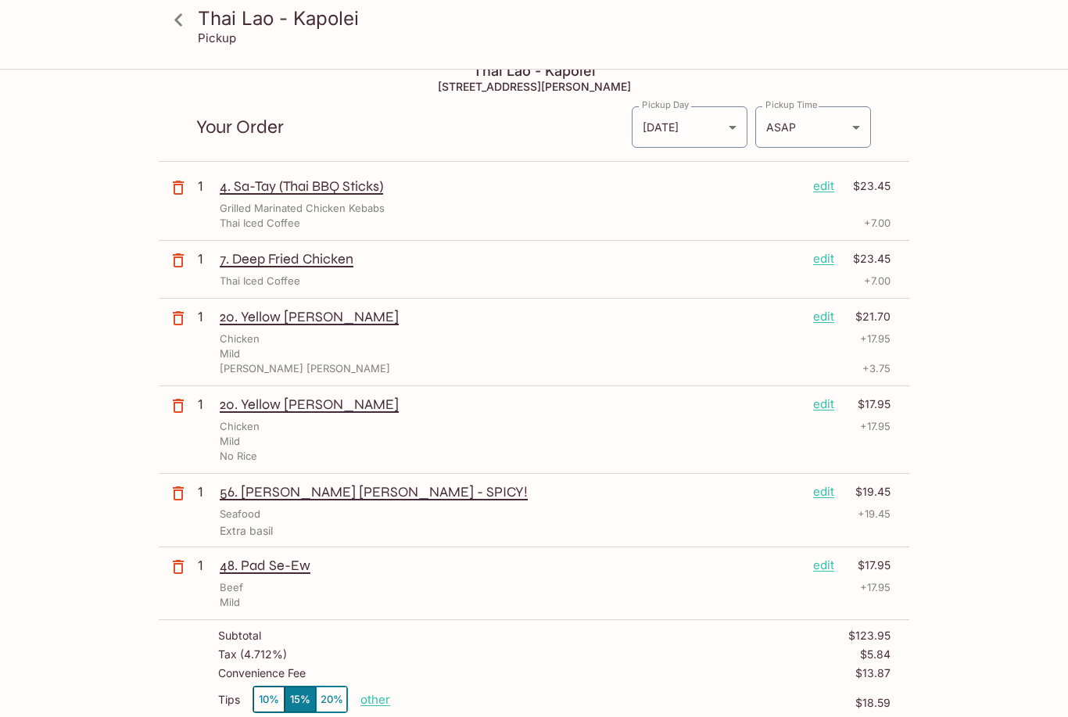
click at [825, 312] on p "edit" at bounding box center [823, 316] width 21 height 17
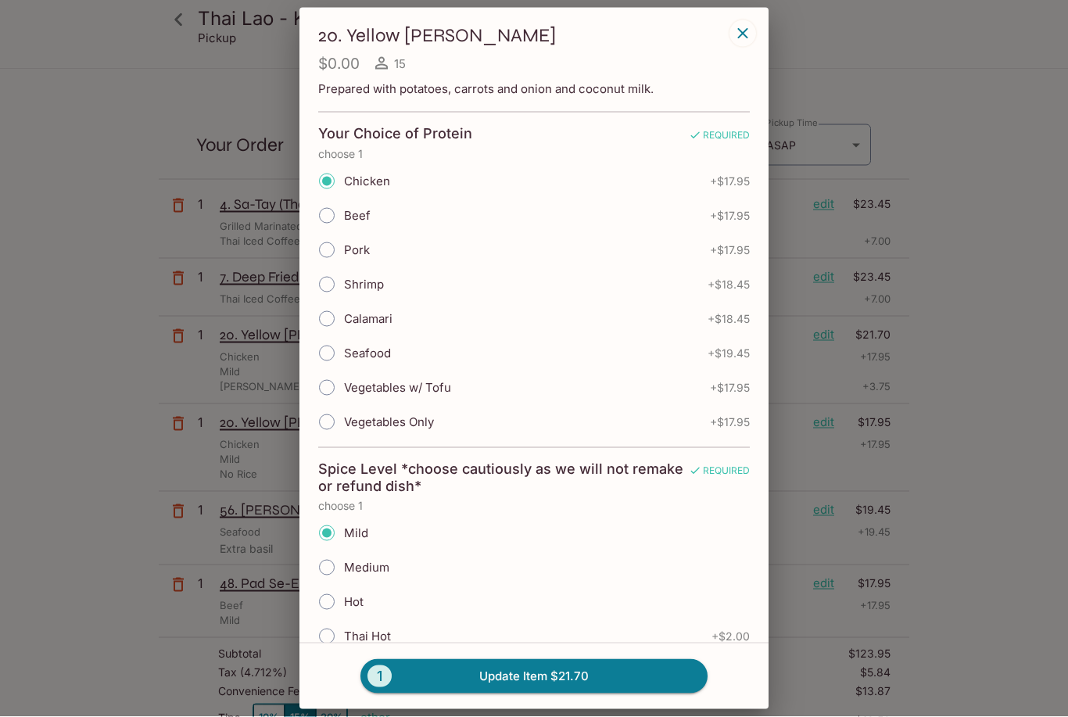
scroll to position [3, 0]
click at [324, 531] on input "Mild" at bounding box center [326, 533] width 33 height 33
click at [328, 191] on input "Chicken" at bounding box center [326, 181] width 33 height 33
click at [735, 32] on icon "button" at bounding box center [742, 33] width 19 height 19
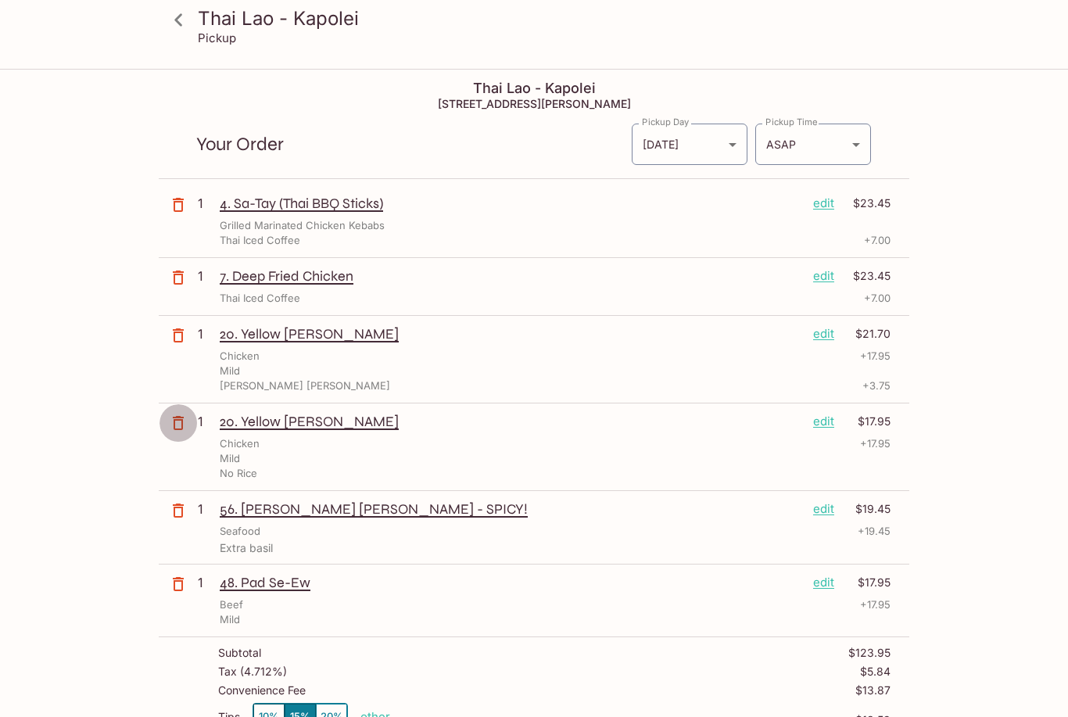
click at [174, 421] on icon "button" at bounding box center [178, 423] width 11 height 14
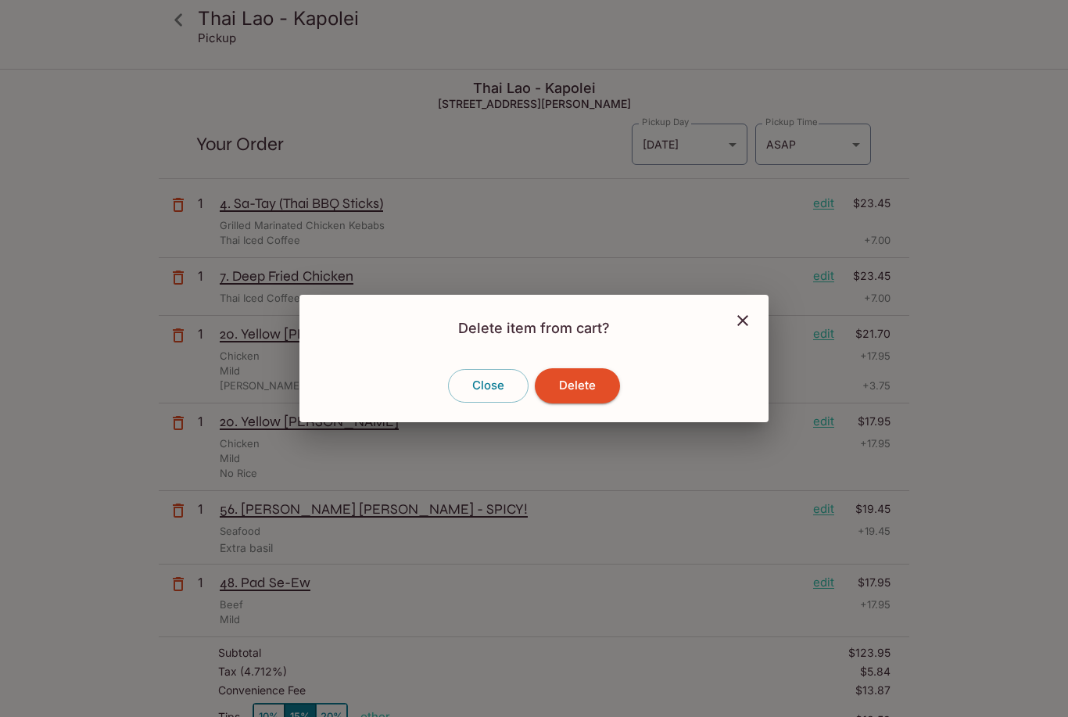
click at [573, 403] on button "Delete" at bounding box center [577, 385] width 85 height 34
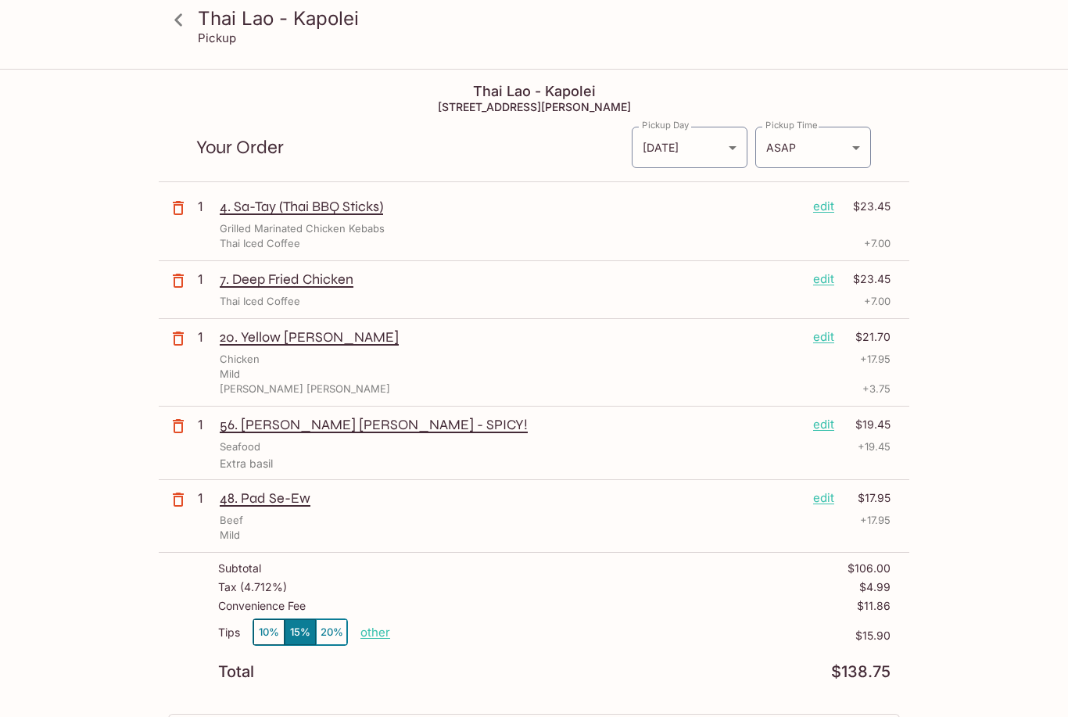
click at [182, 25] on icon at bounding box center [178, 19] width 27 height 27
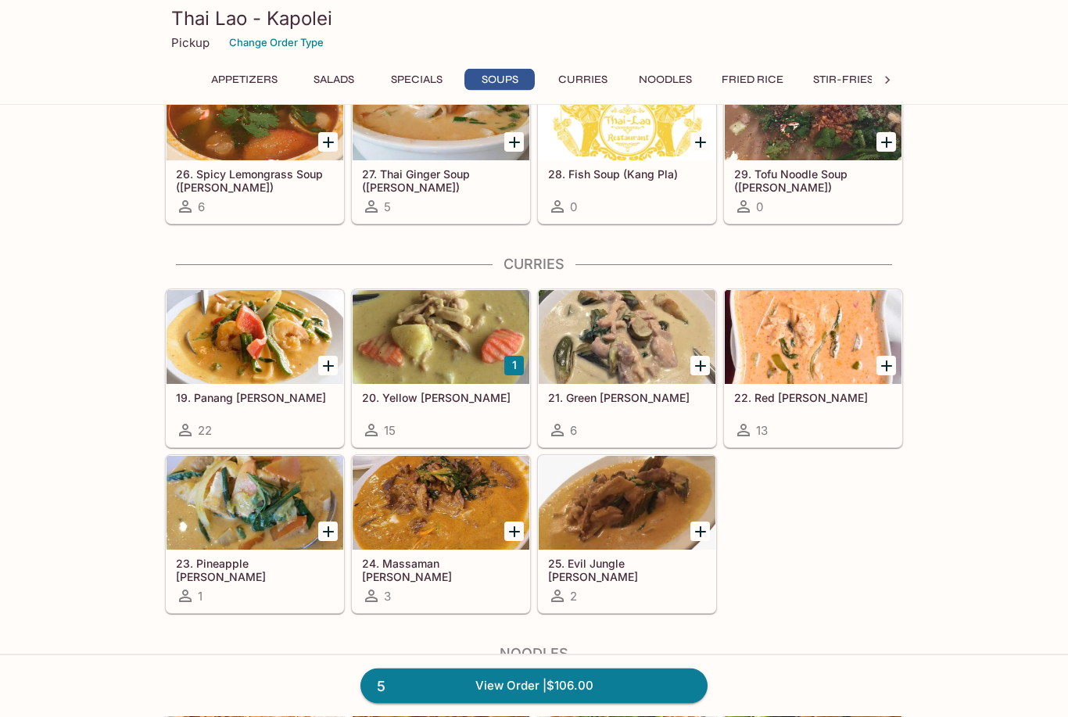
scroll to position [1764, 0]
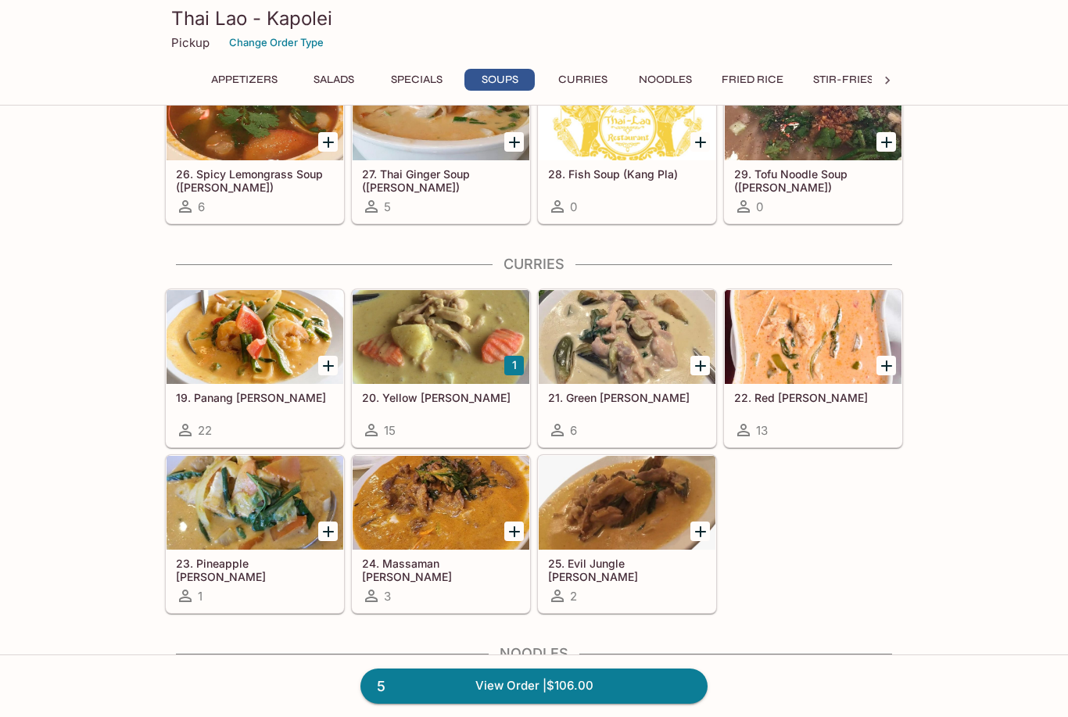
click at [620, 344] on div at bounding box center [627, 337] width 177 height 94
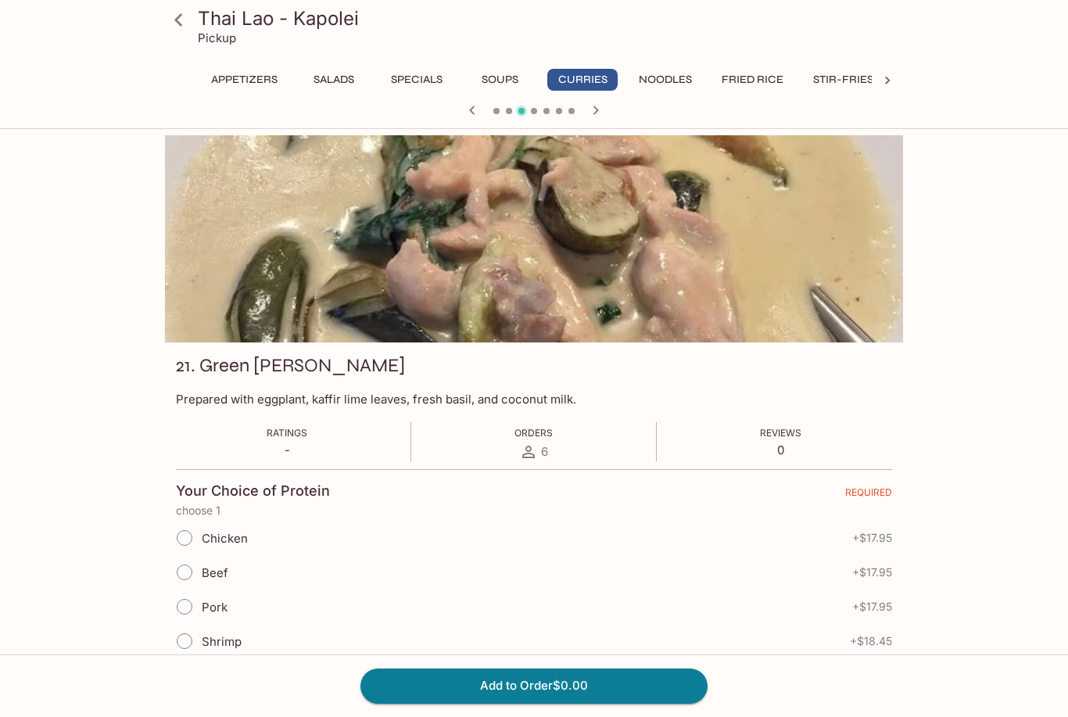
click at [178, 537] on input "Chicken" at bounding box center [184, 537] width 33 height 33
radio input "true"
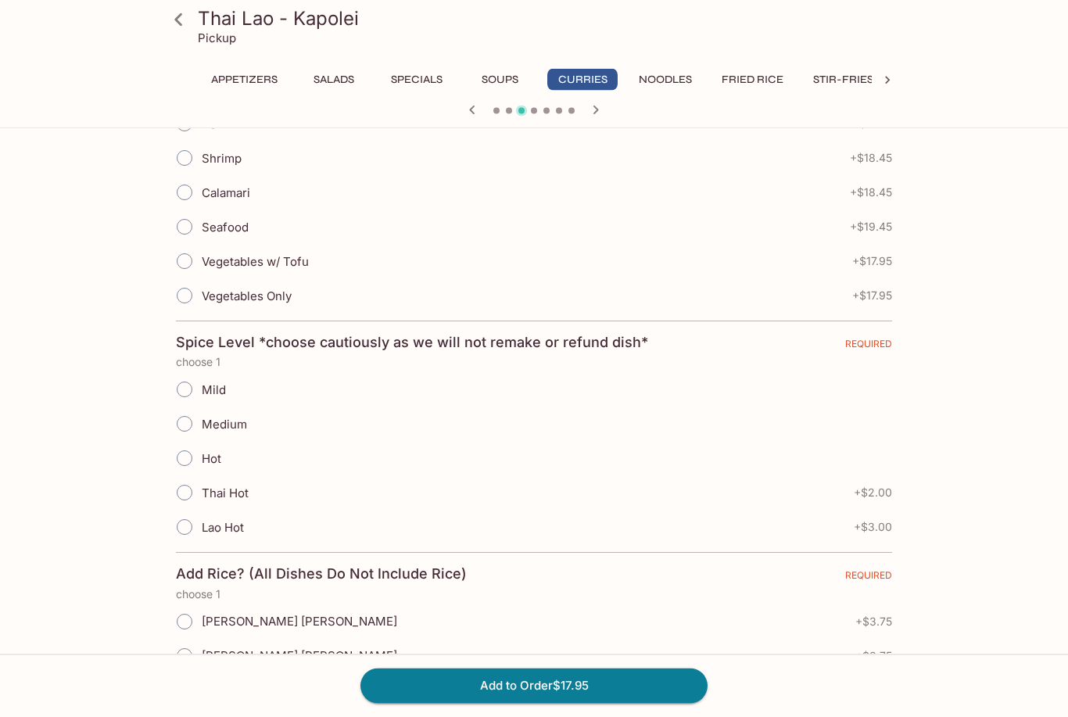
scroll to position [485, 0]
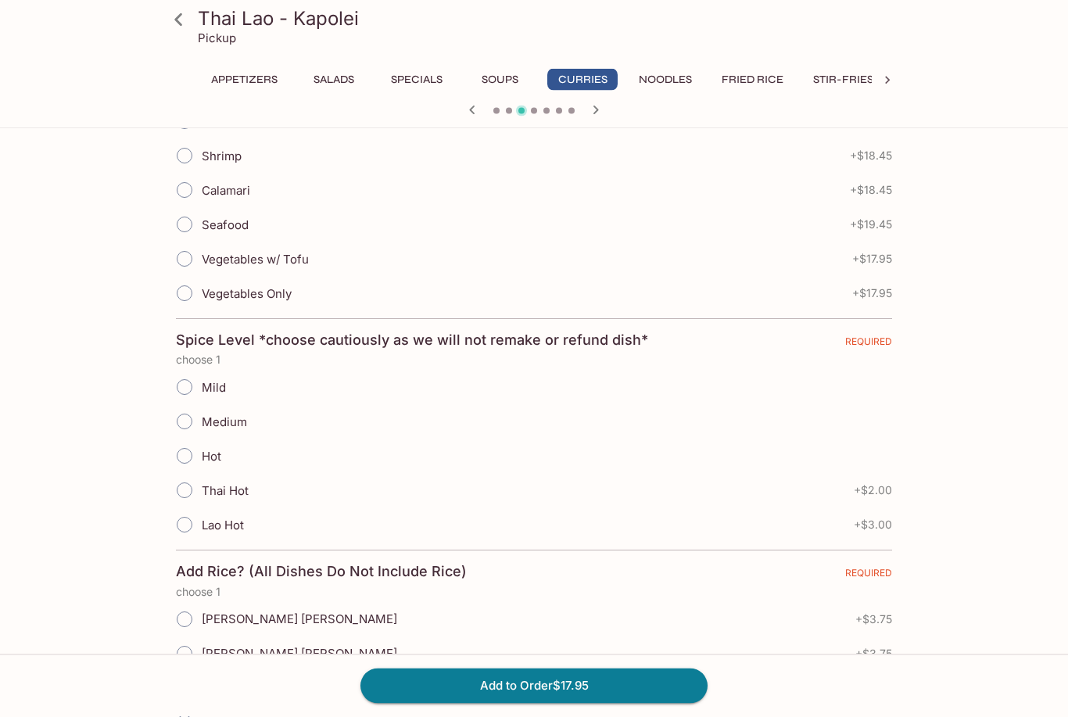
click at [185, 389] on input "Mild" at bounding box center [184, 387] width 33 height 33
radio input "true"
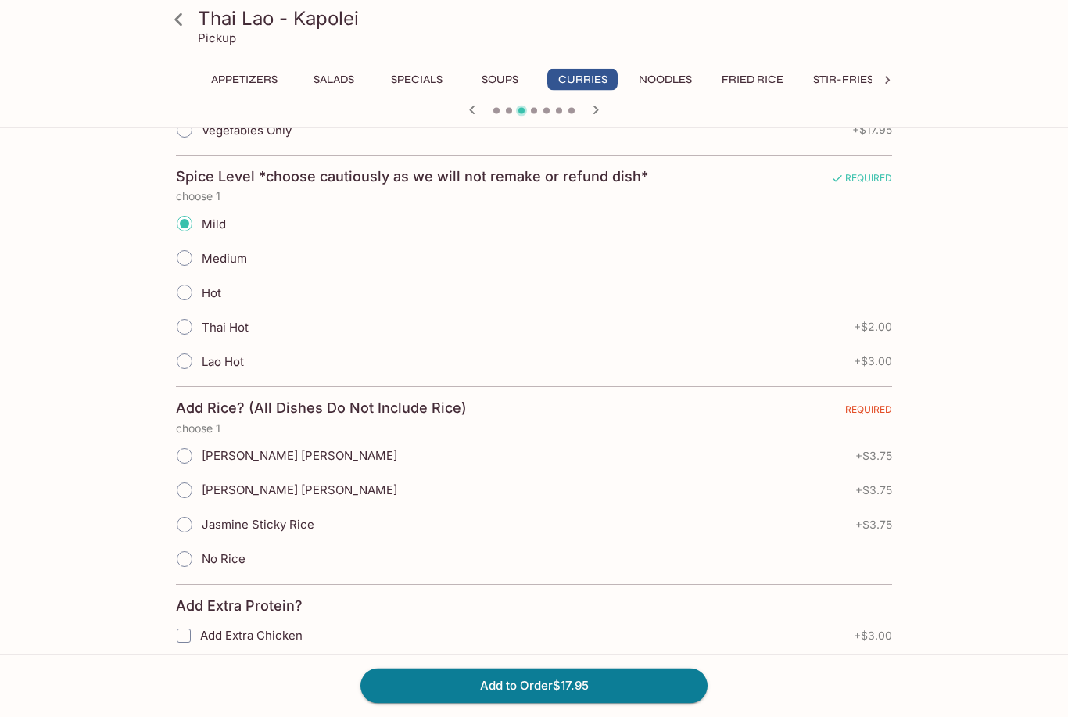
scroll to position [649, 0]
click at [182, 459] on input "[PERSON_NAME] [PERSON_NAME]" at bounding box center [184, 455] width 33 height 33
radio input "true"
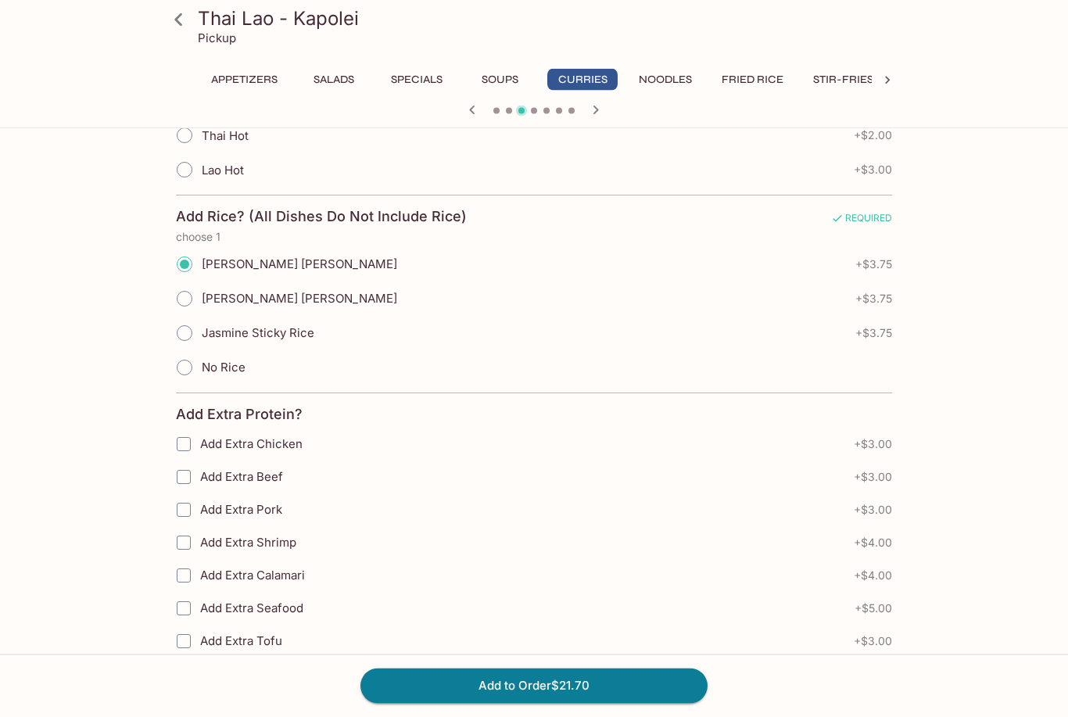
scroll to position [842, 0]
click at [482, 703] on button "Add to Order $21.70" at bounding box center [533, 685] width 347 height 34
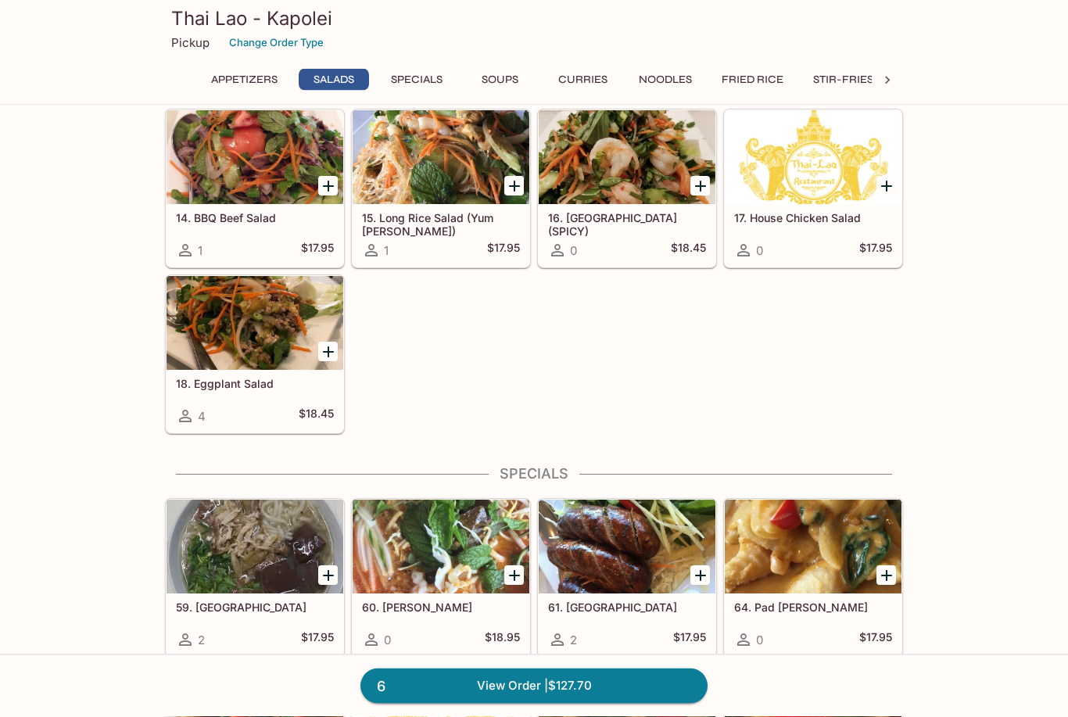
scroll to position [610, 0]
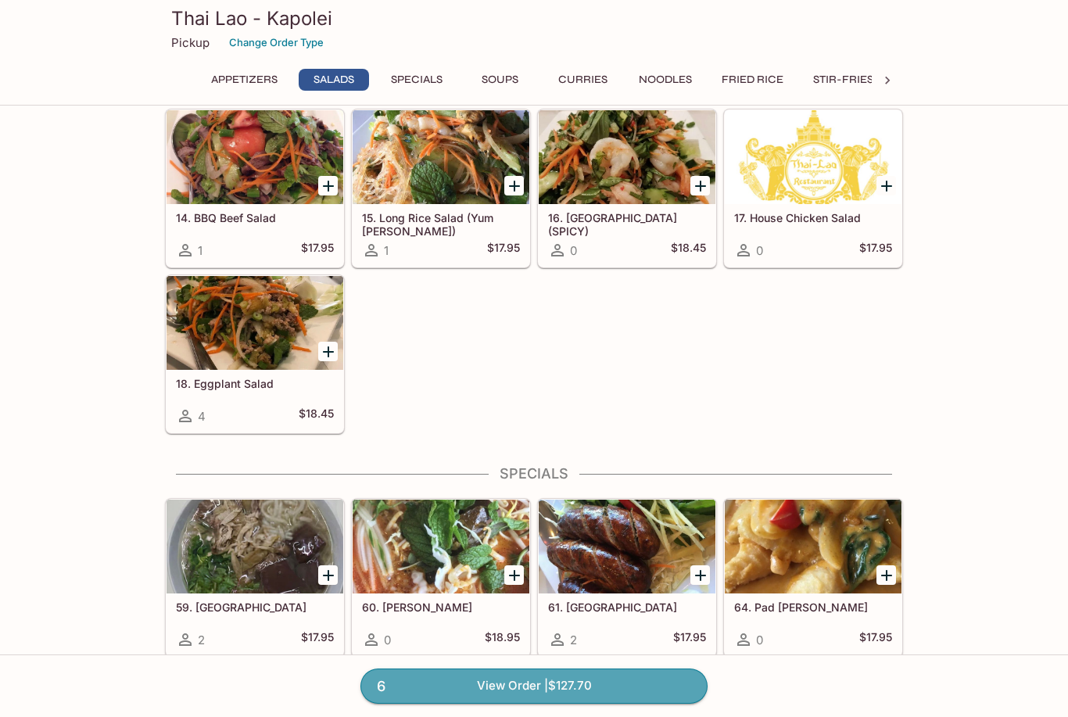
click at [472, 703] on link "6 View Order | $127.70" at bounding box center [533, 685] width 347 height 34
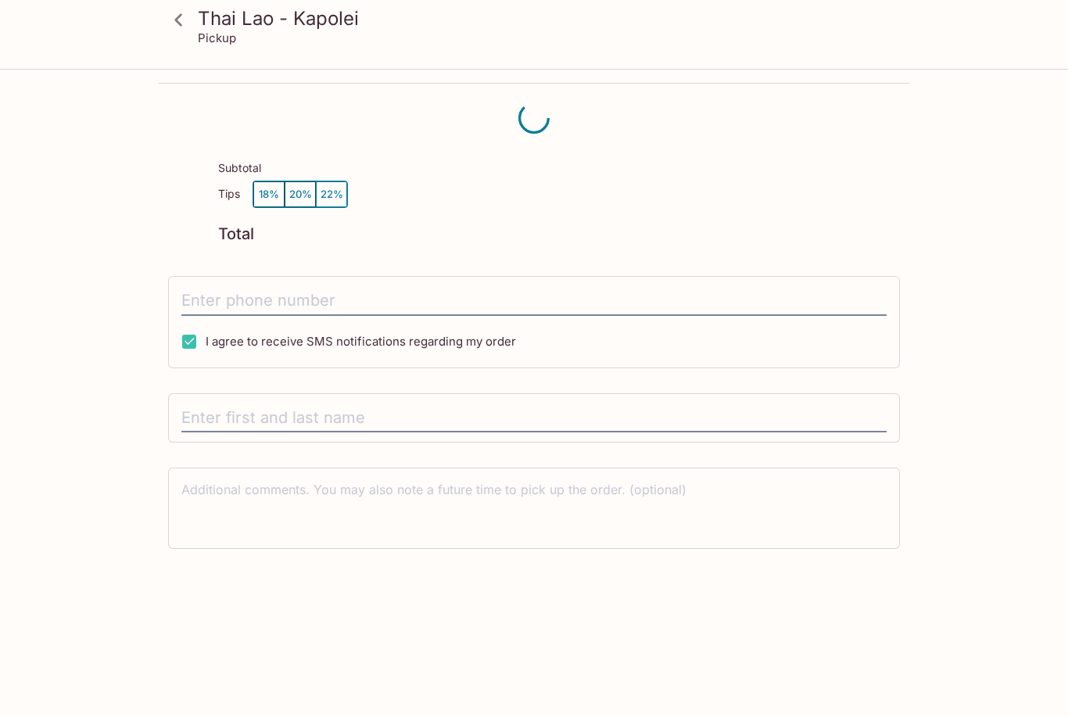
scroll to position [20, 0]
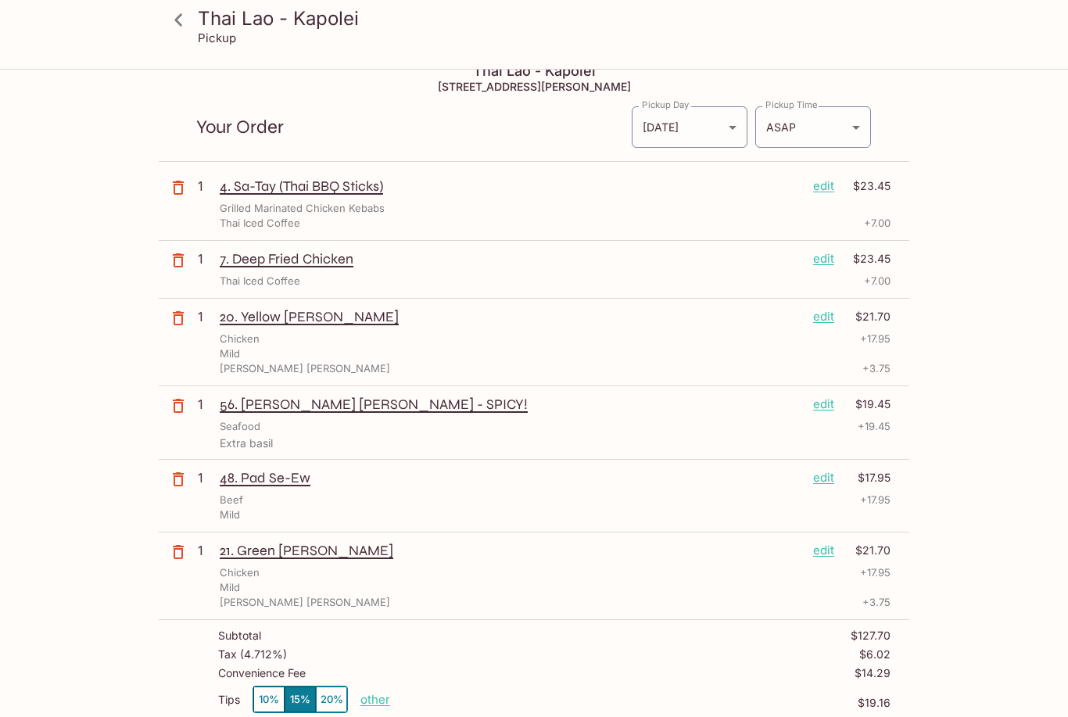
click at [184, 19] on icon at bounding box center [178, 19] width 27 height 27
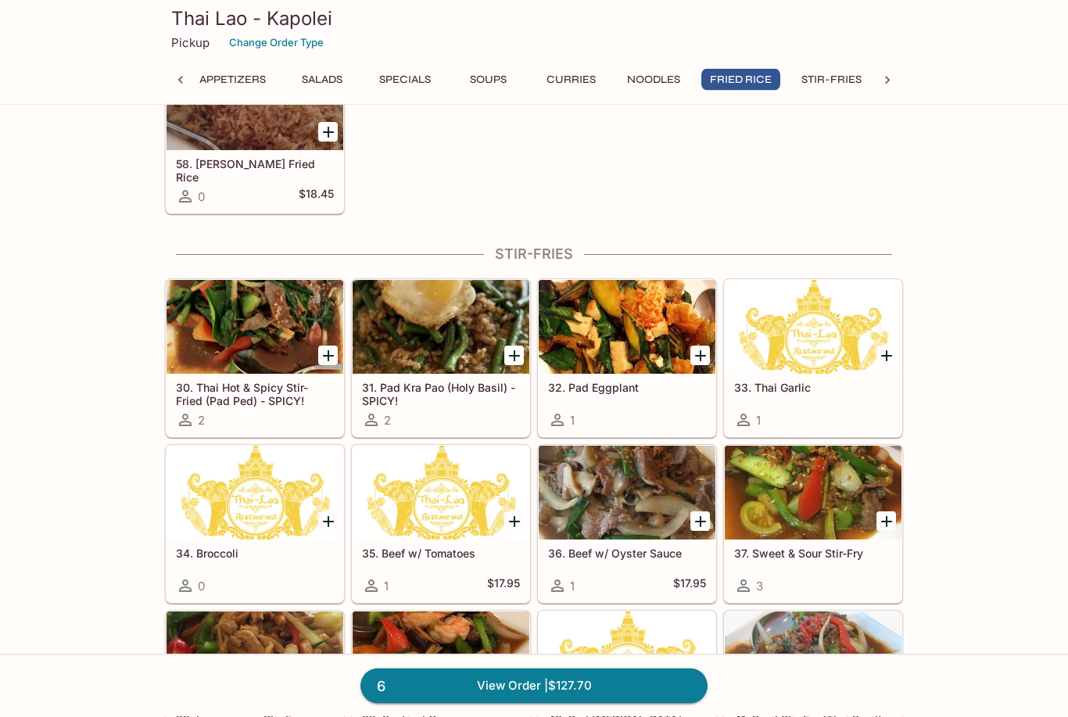
scroll to position [2942, 0]
click at [413, 337] on div at bounding box center [440, 327] width 177 height 94
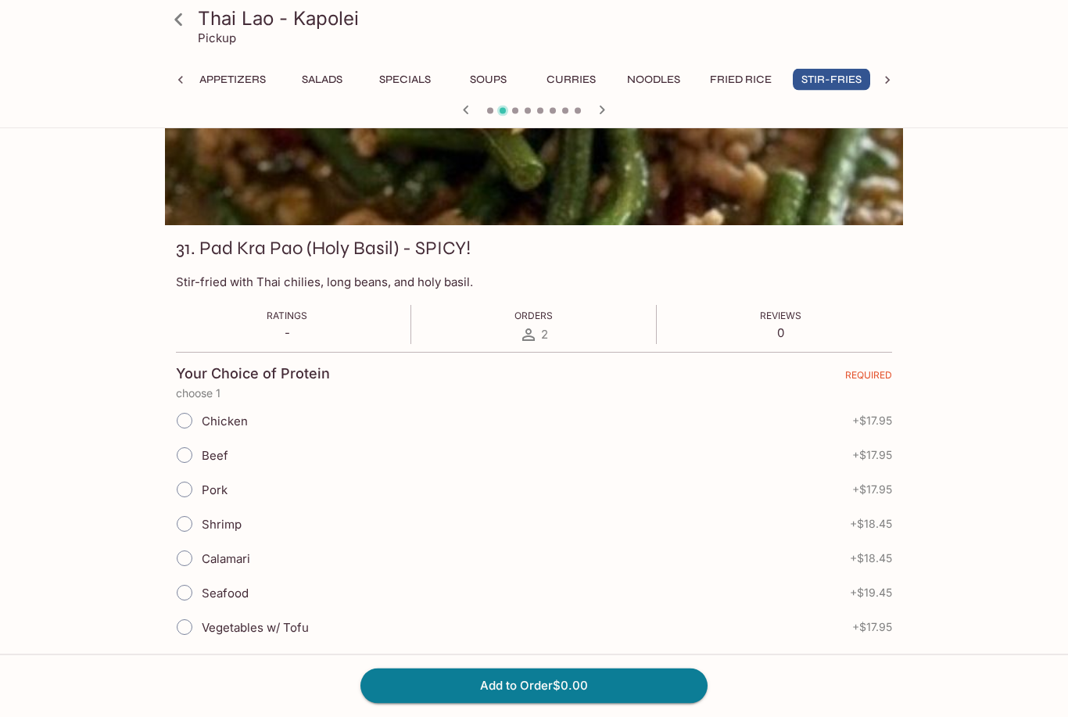
scroll to position [118, 0]
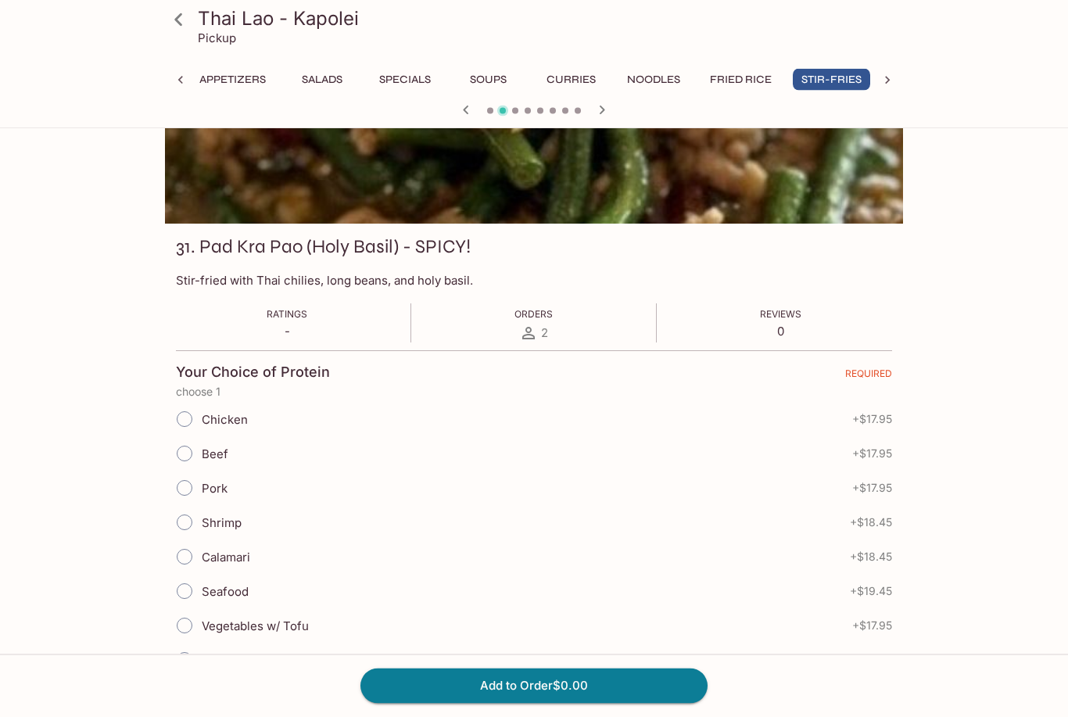
click at [182, 419] on input "Chicken" at bounding box center [184, 419] width 33 height 33
radio input "true"
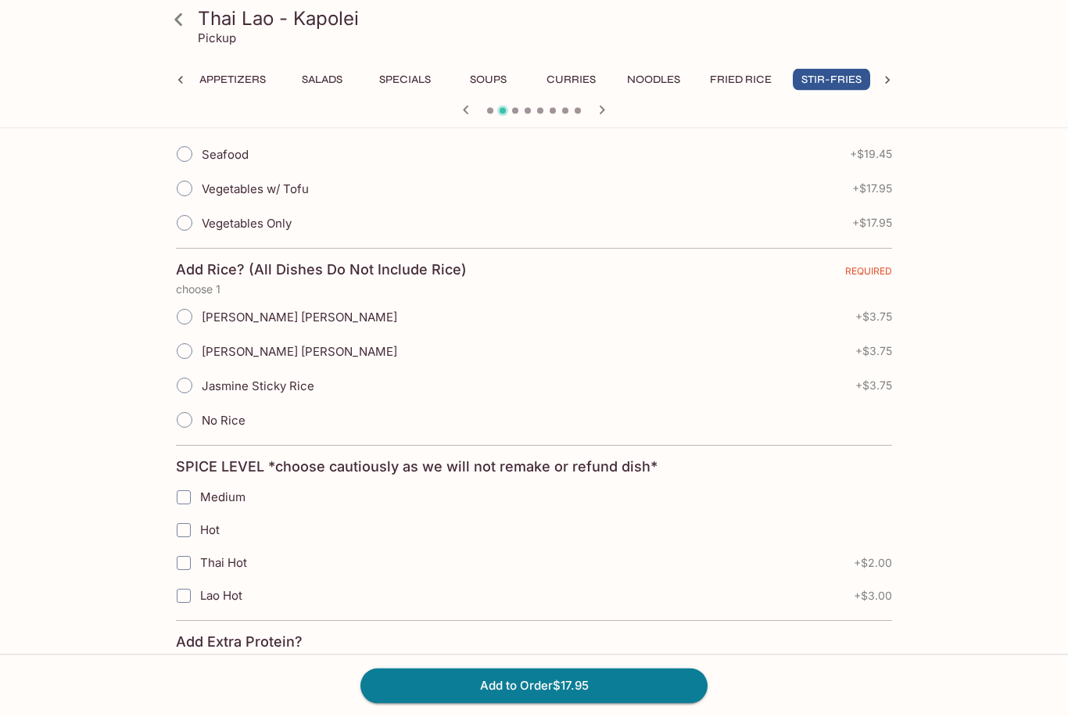
scroll to position [556, 0]
click at [193, 313] on input "[PERSON_NAME] [PERSON_NAME]" at bounding box center [184, 316] width 33 height 33
radio input "true"
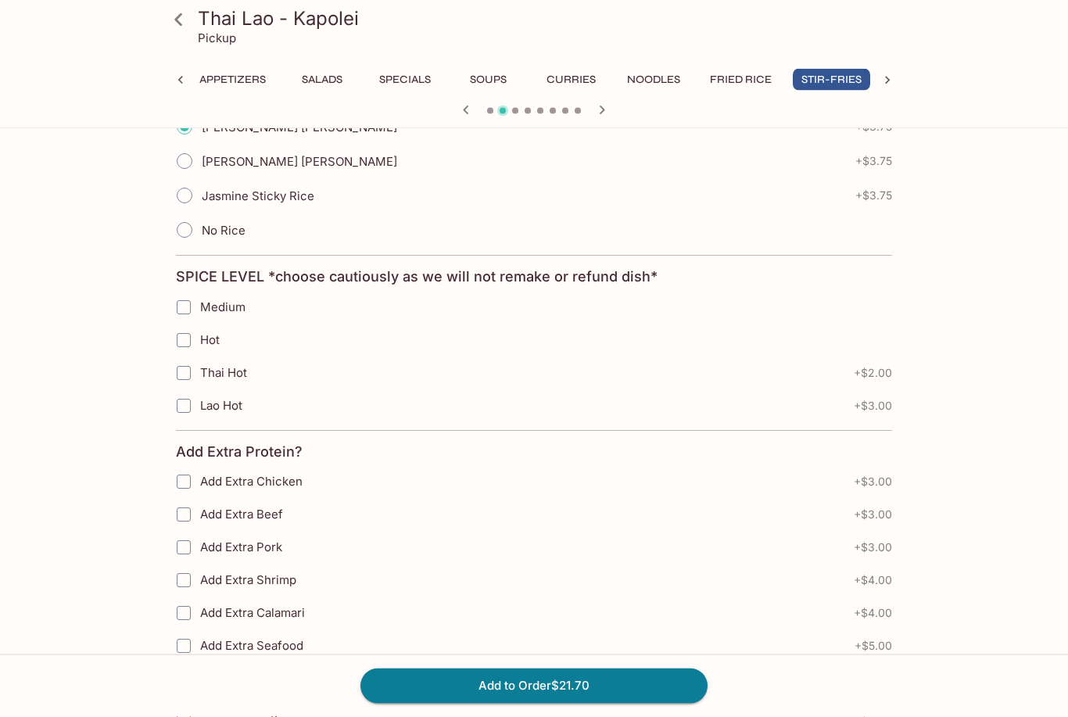
scroll to position [746, 0]
click at [181, 303] on input "Medium" at bounding box center [183, 307] width 31 height 31
checkbox input "true"
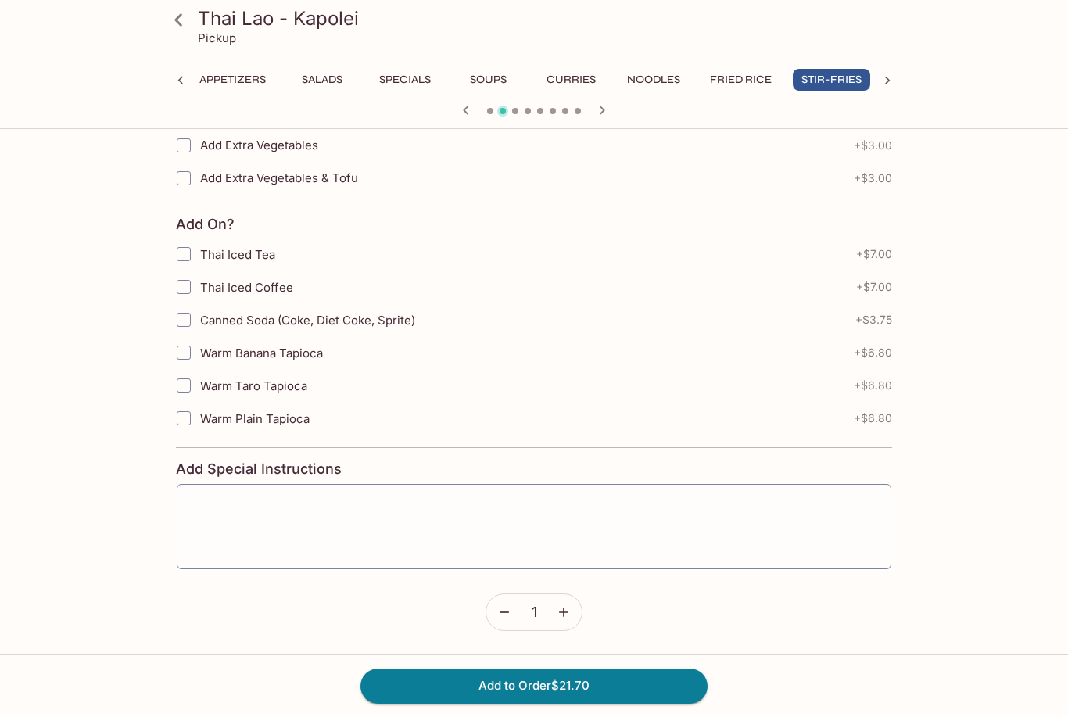
scroll to position [1317, 0]
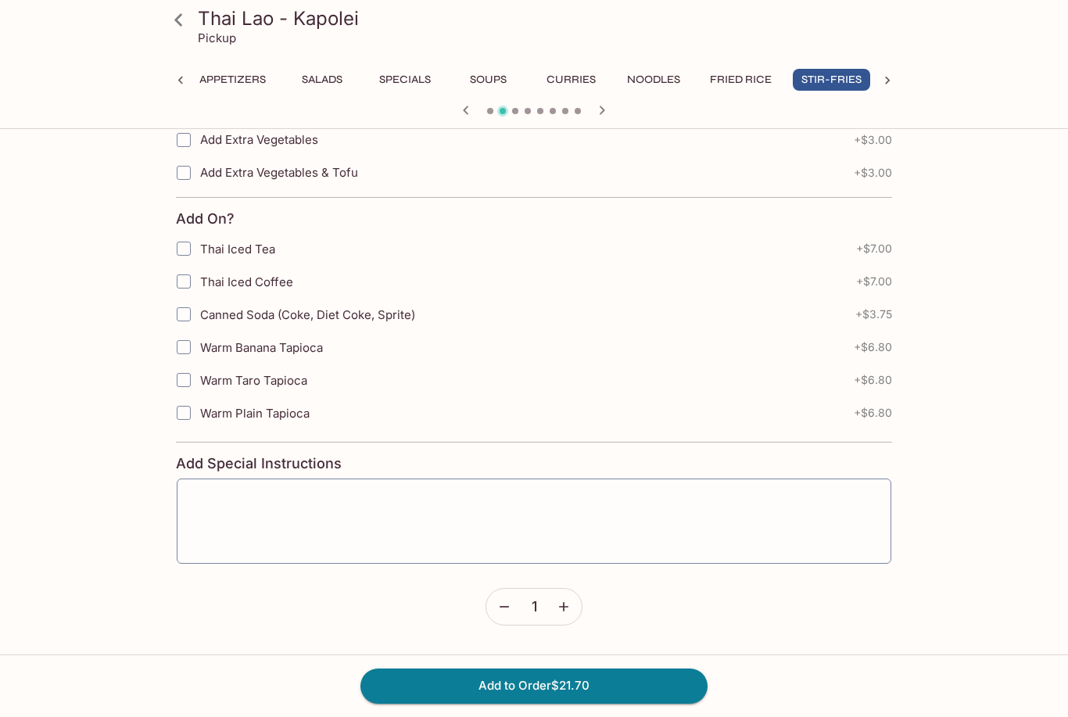
click at [452, 703] on button "Add to Order $21.70" at bounding box center [533, 685] width 347 height 34
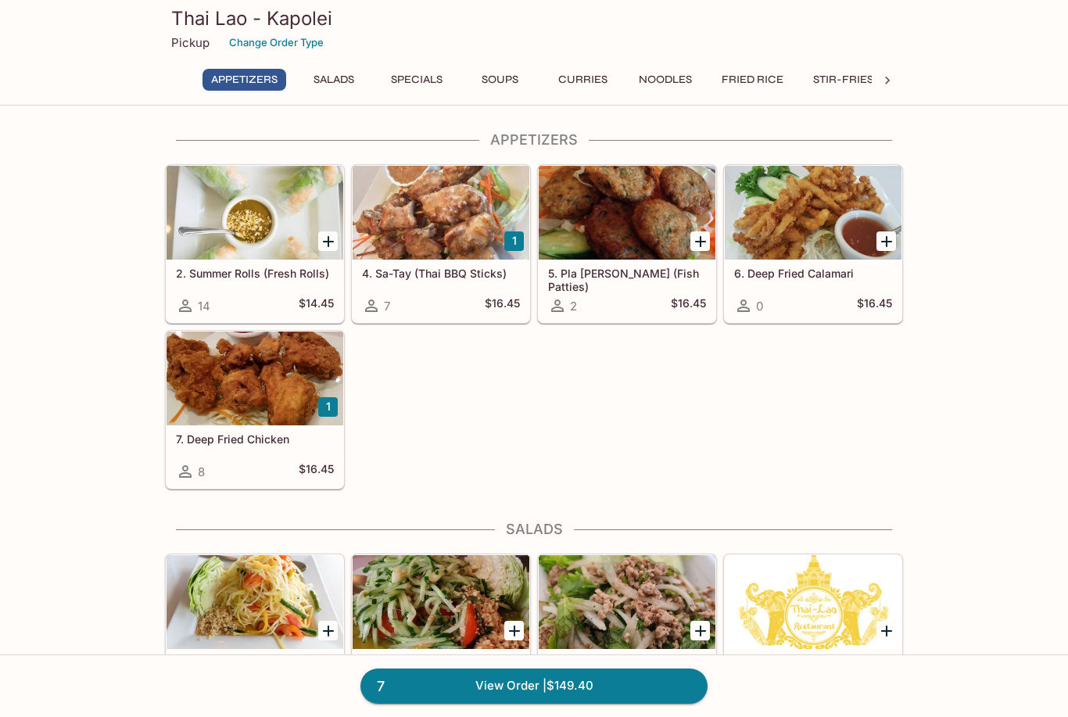
click at [434, 237] on div at bounding box center [440, 213] width 177 height 94
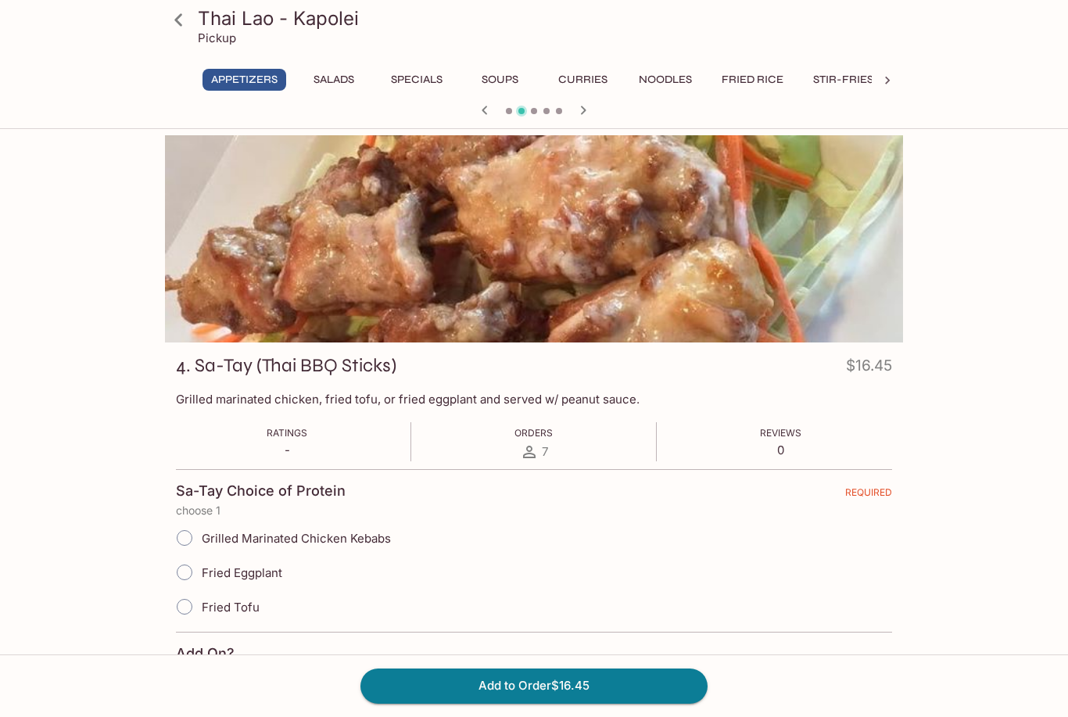
click at [181, 546] on input "Grilled Marinated Chicken Kebabs" at bounding box center [184, 537] width 33 height 33
radio input "true"
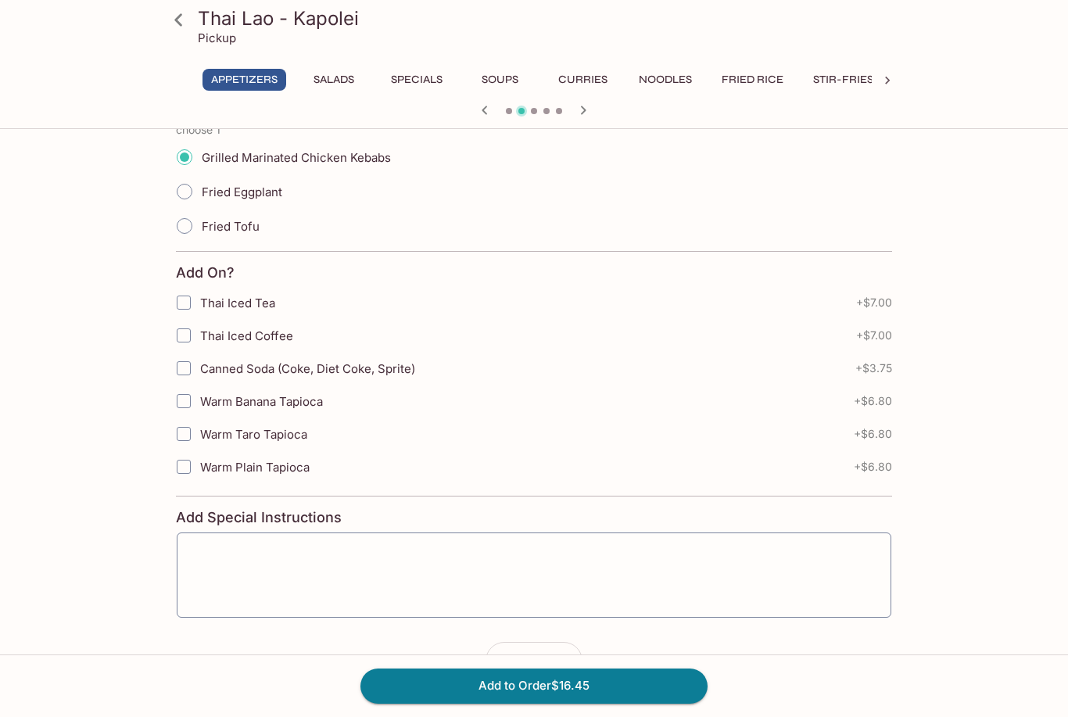
scroll to position [387, 0]
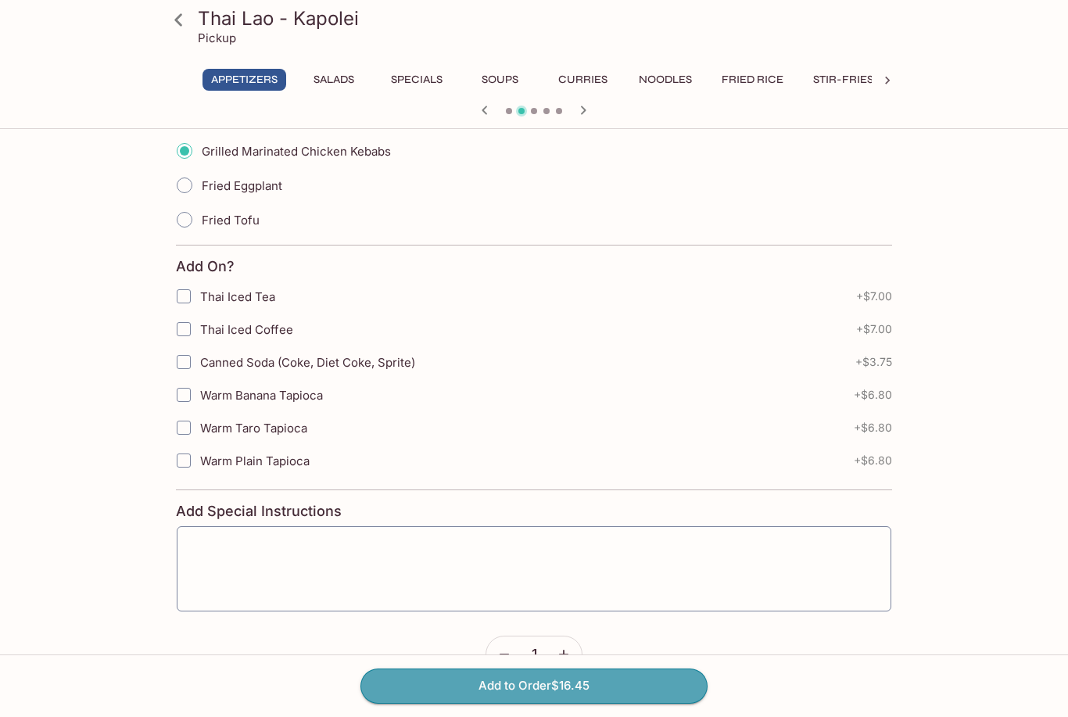
click at [458, 703] on button "Add to Order $16.45" at bounding box center [533, 685] width 347 height 34
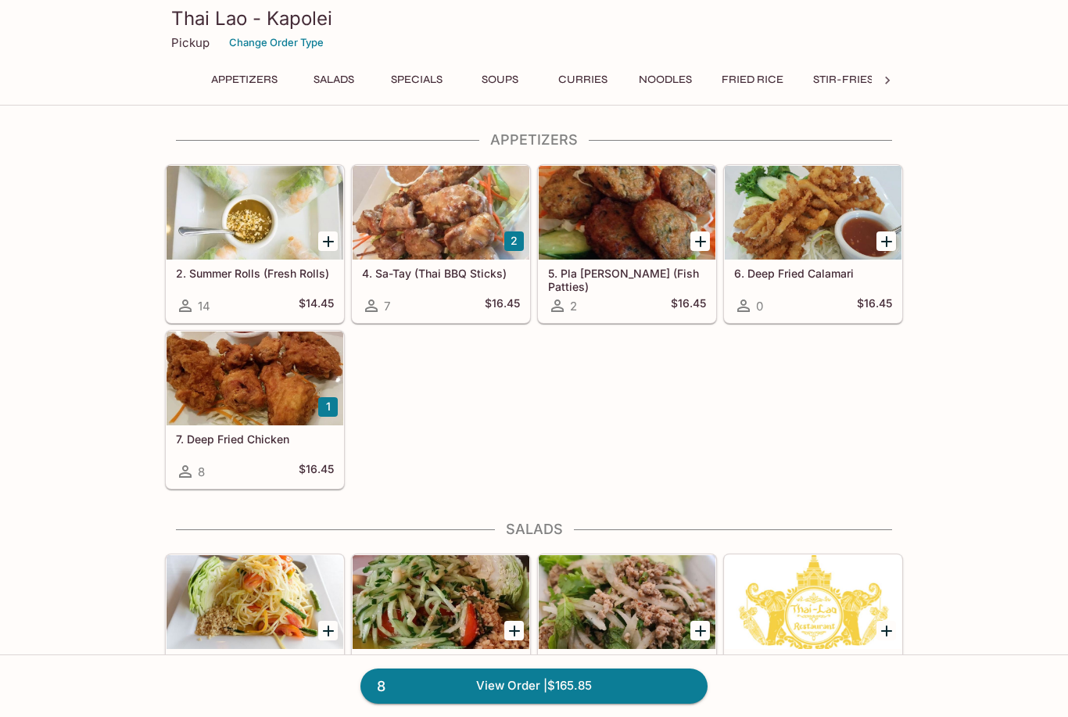
click at [474, 703] on link "8 View Order | $165.85" at bounding box center [533, 685] width 347 height 34
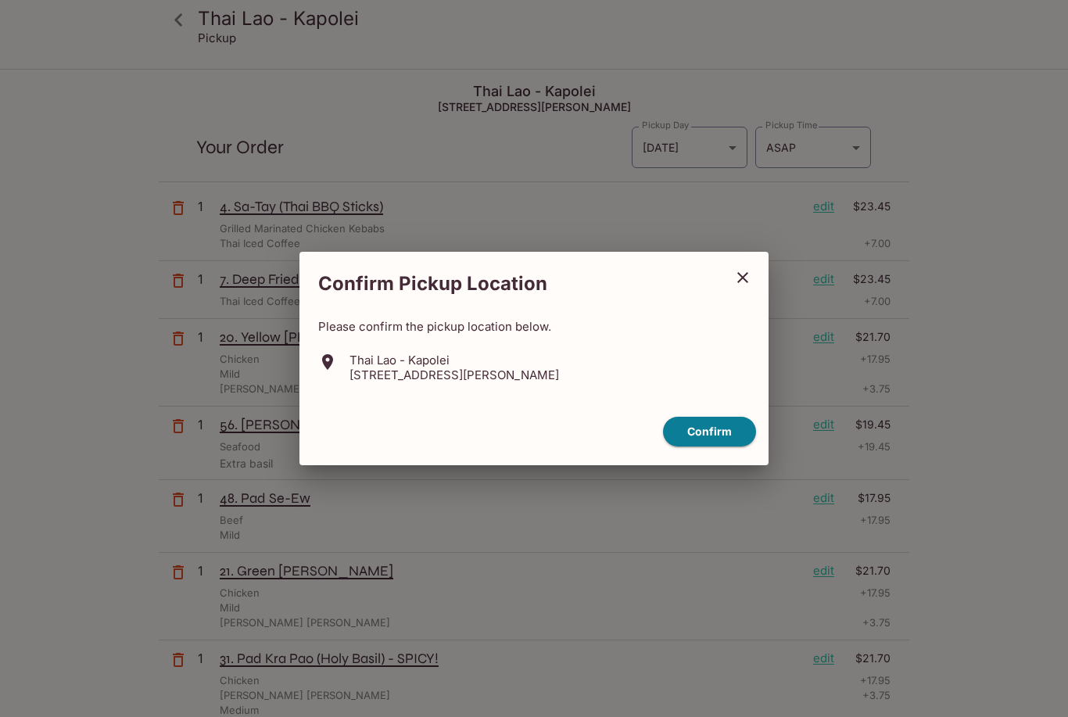
click at [694, 447] on button "Confirm" at bounding box center [709, 432] width 93 height 30
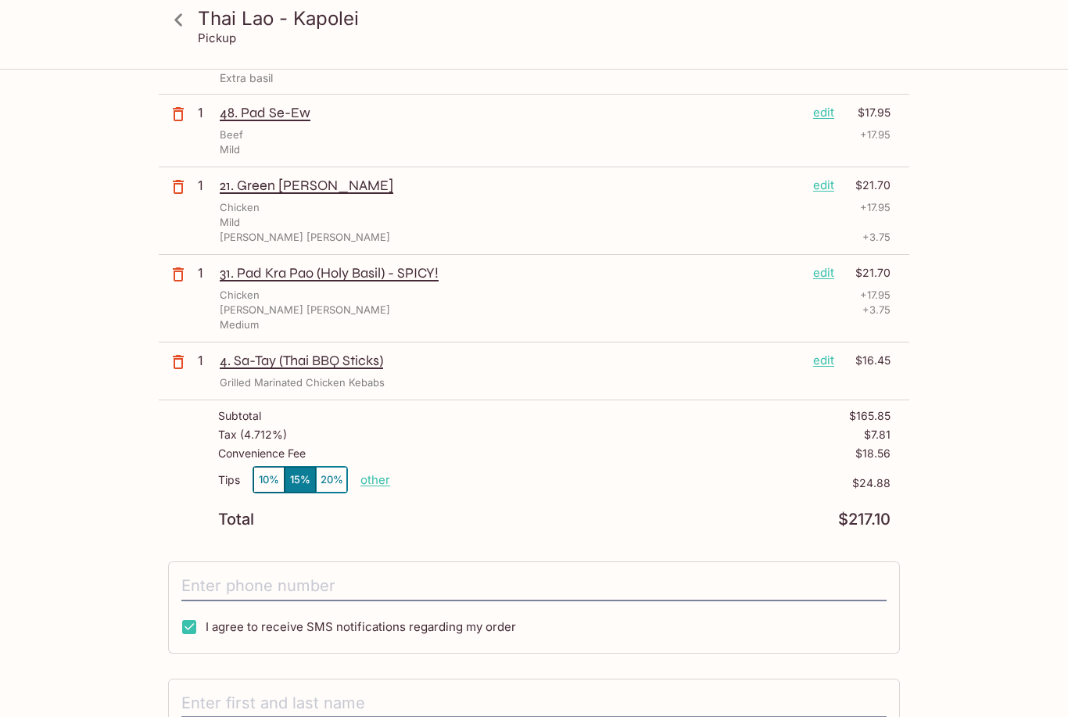
scroll to position [385, 0]
click at [381, 481] on p "other" at bounding box center [375, 480] width 30 height 15
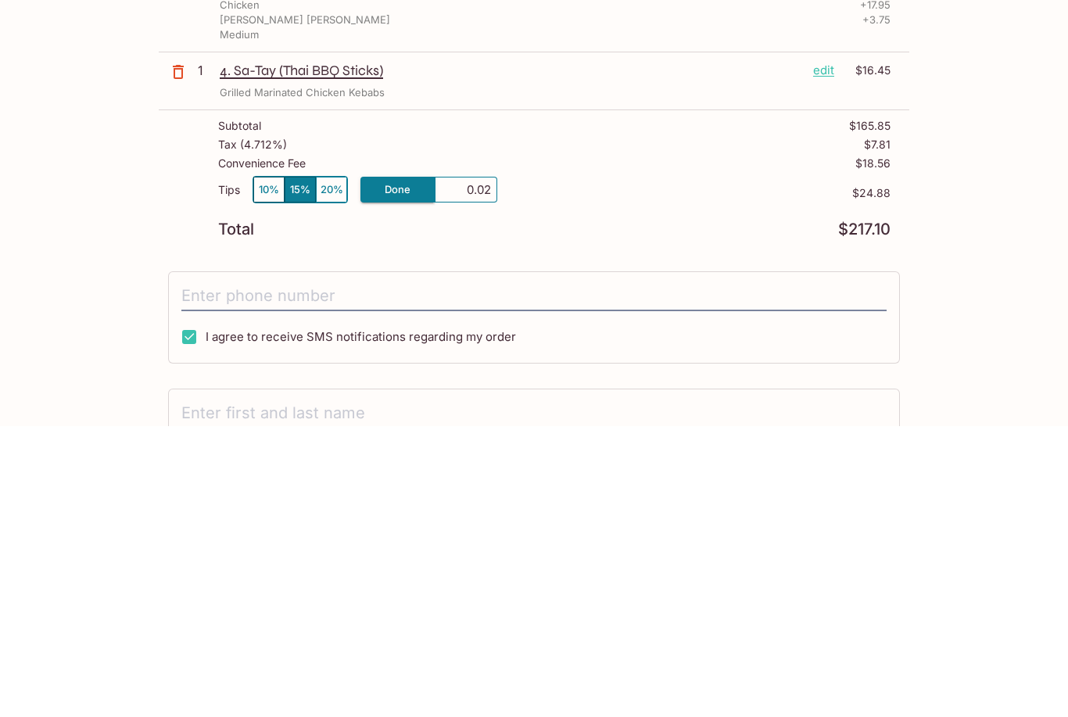
type input "0.00"
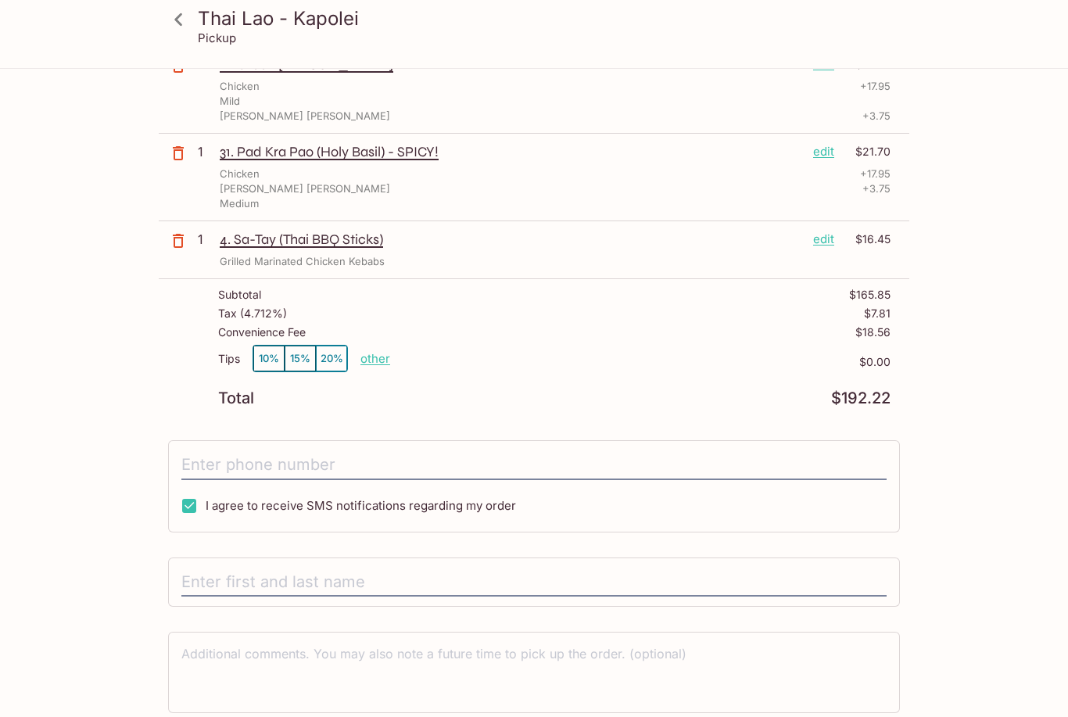
scroll to position [513, 0]
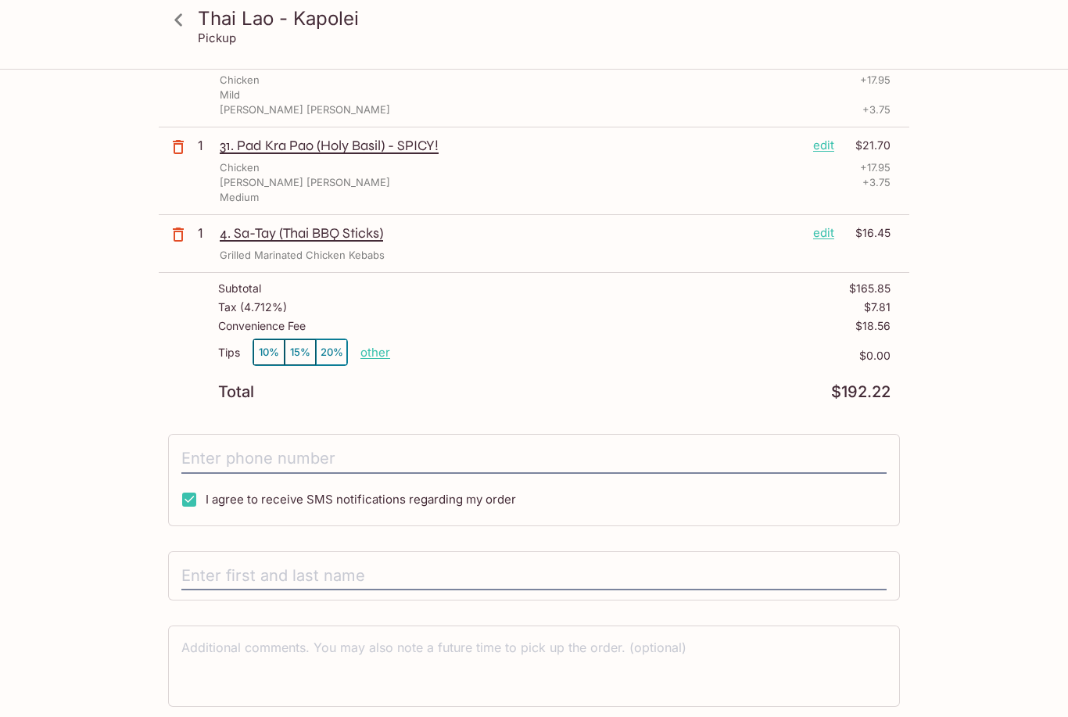
click at [213, 445] on input "tel" at bounding box center [533, 459] width 705 height 30
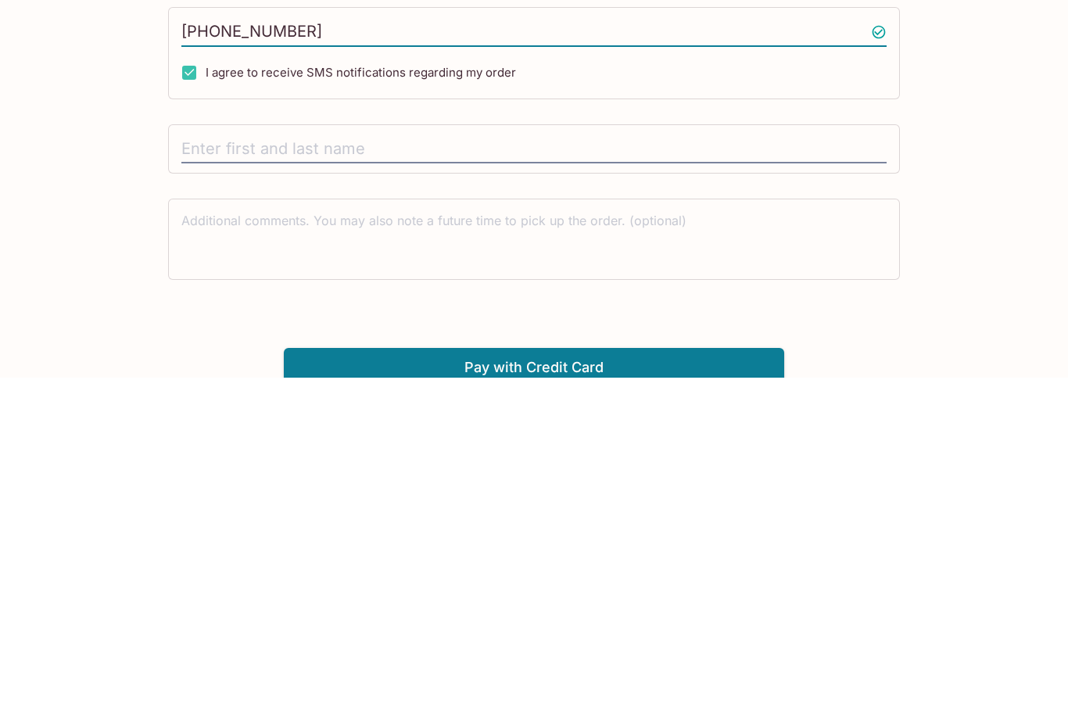
scroll to position [603, 0]
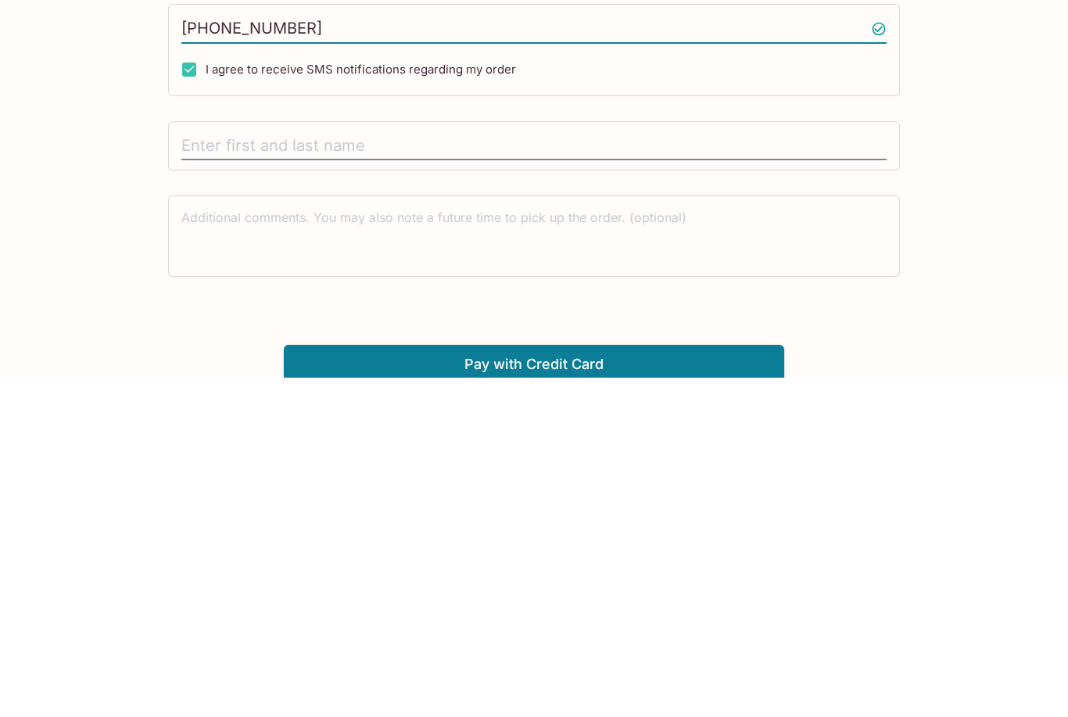
type input "(808) 386-1892"
click at [207, 471] on input "text" at bounding box center [533, 486] width 705 height 30
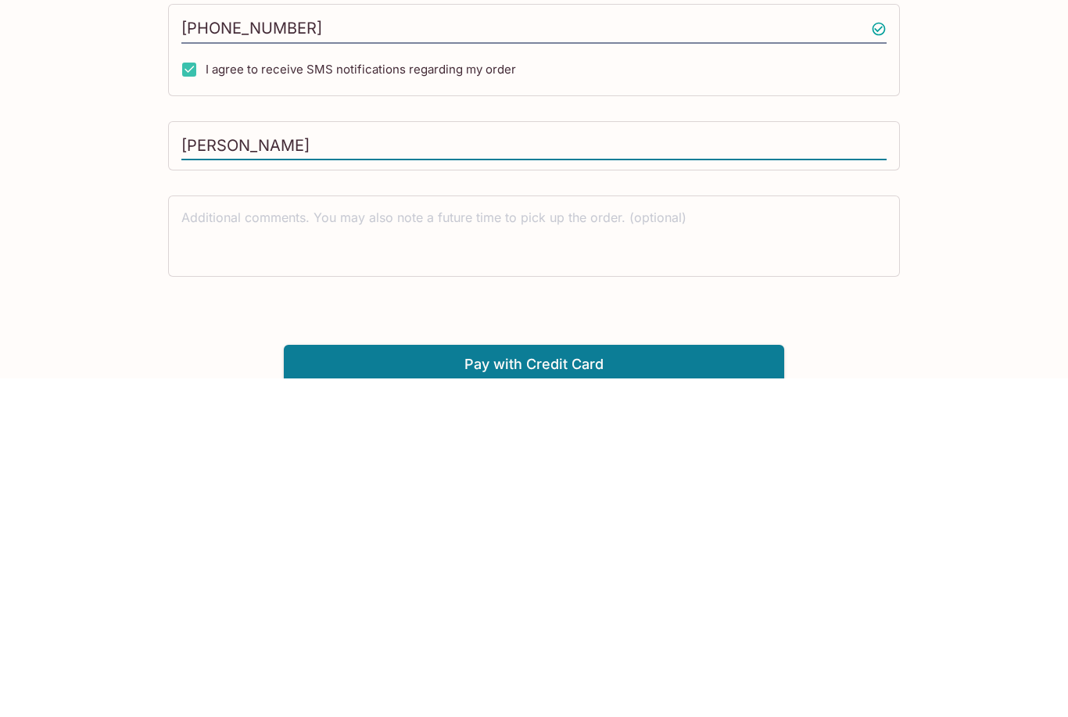
scroll to position [609, 0]
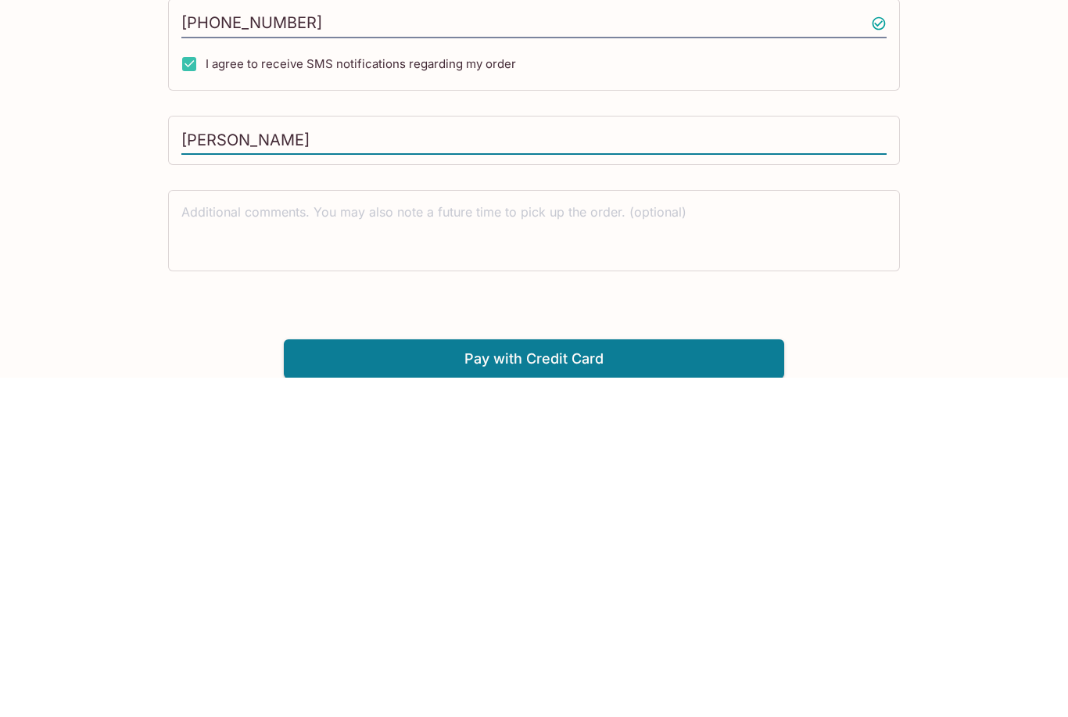
type input "Jarrett Pang"
click at [421, 678] on button "Pay with Credit Card" at bounding box center [534, 697] width 500 height 39
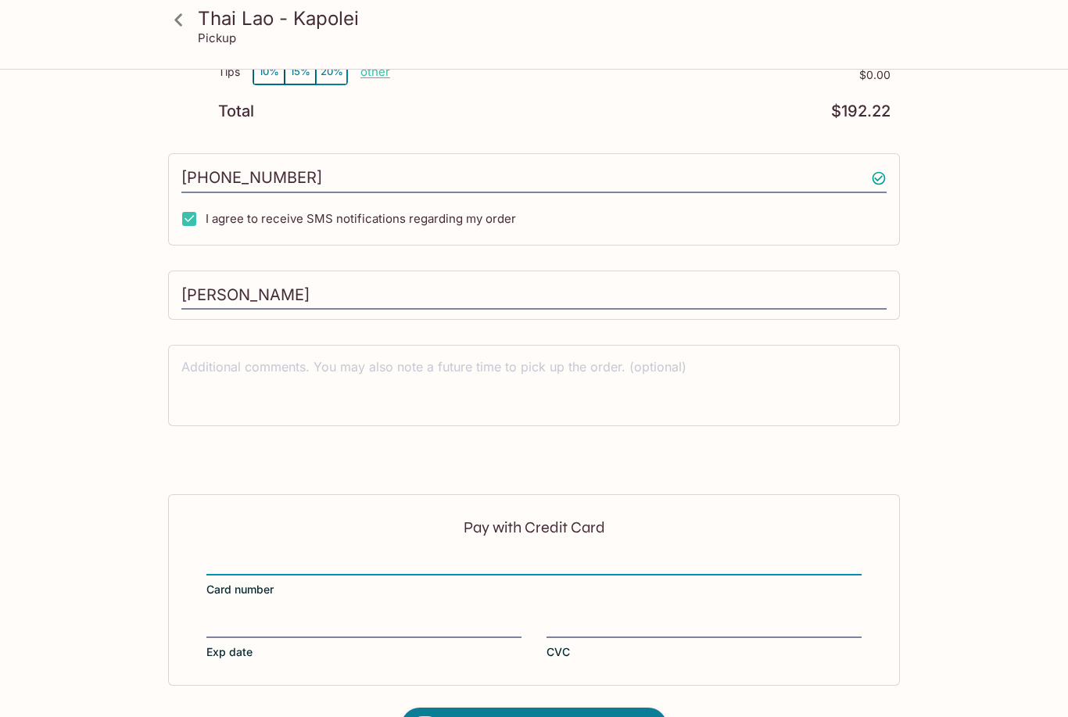
scroll to position [828, 0]
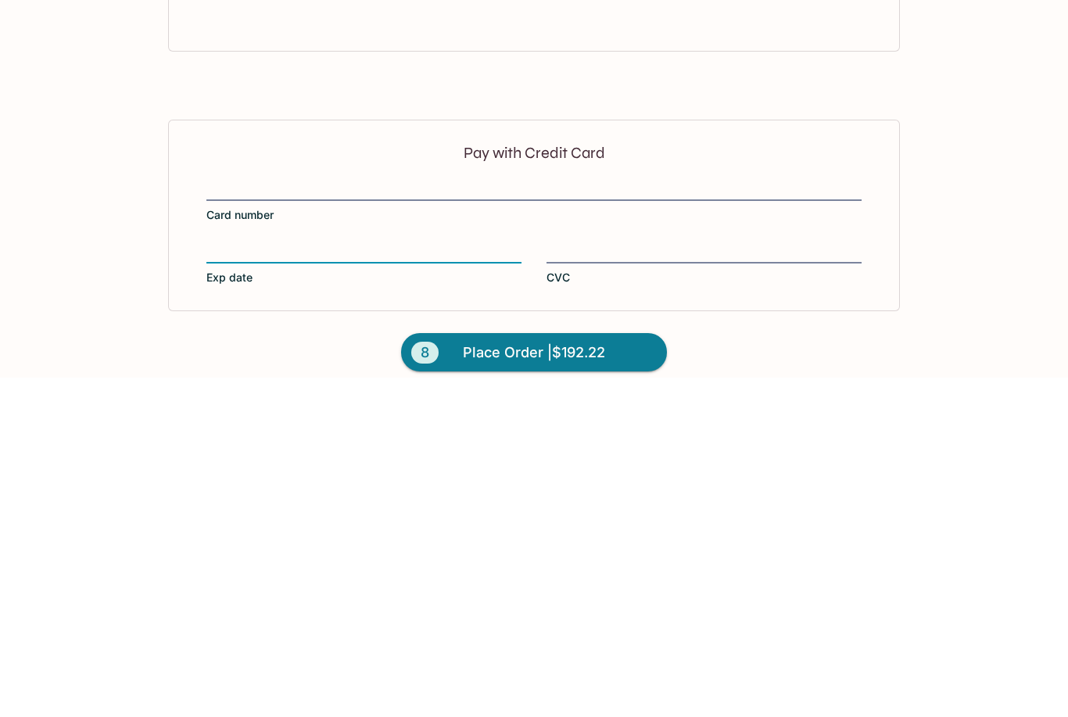
click at [610, 582] on div at bounding box center [703, 590] width 315 height 17
click at [610, 581] on input "CVC" at bounding box center [703, 581] width 315 height 1
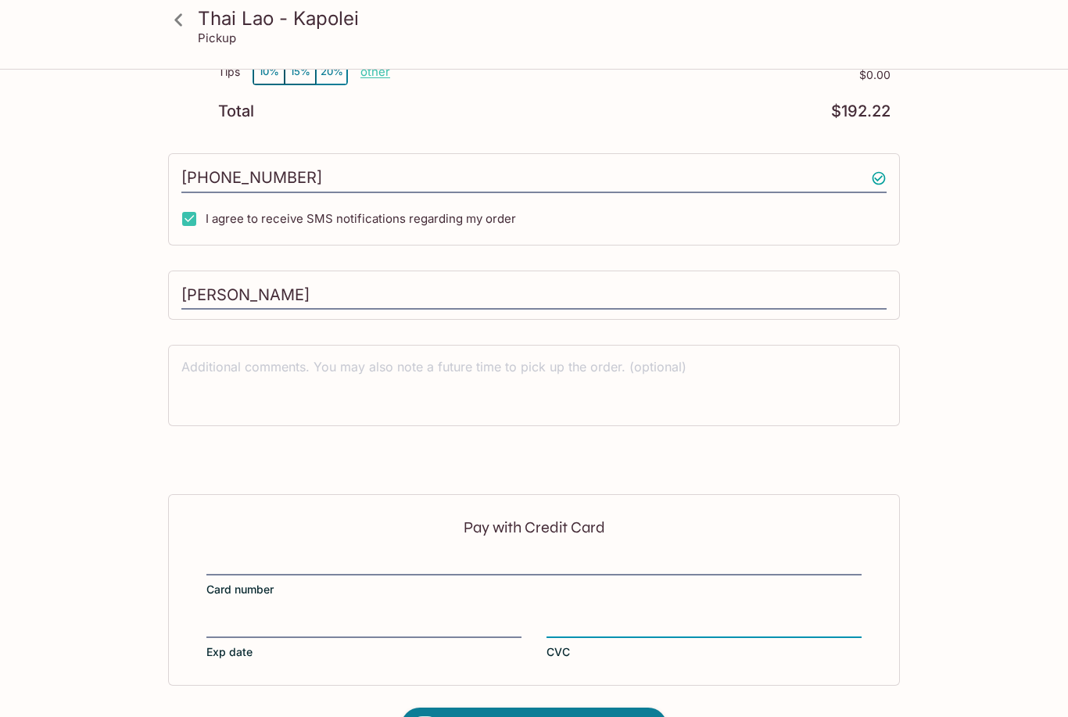
click at [680, 606] on div "Pay with Credit Card Card number Exp date CVC" at bounding box center [534, 589] width 732 height 191
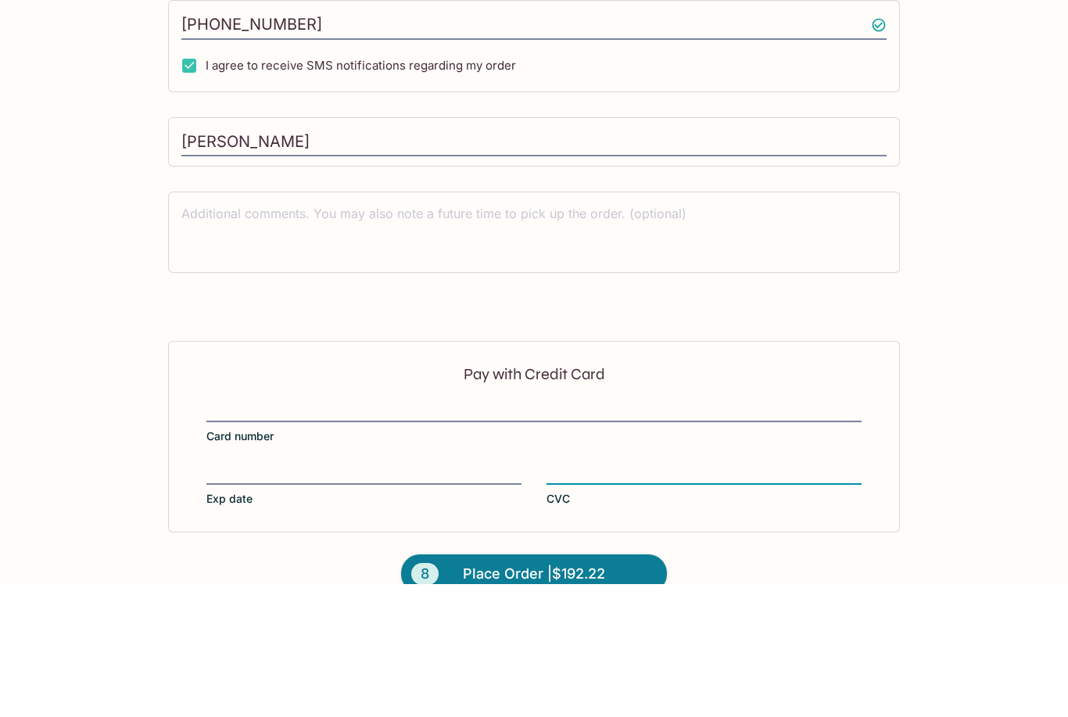
click at [495, 695] on span "Place Order | $192.22" at bounding box center [534, 707] width 142 height 25
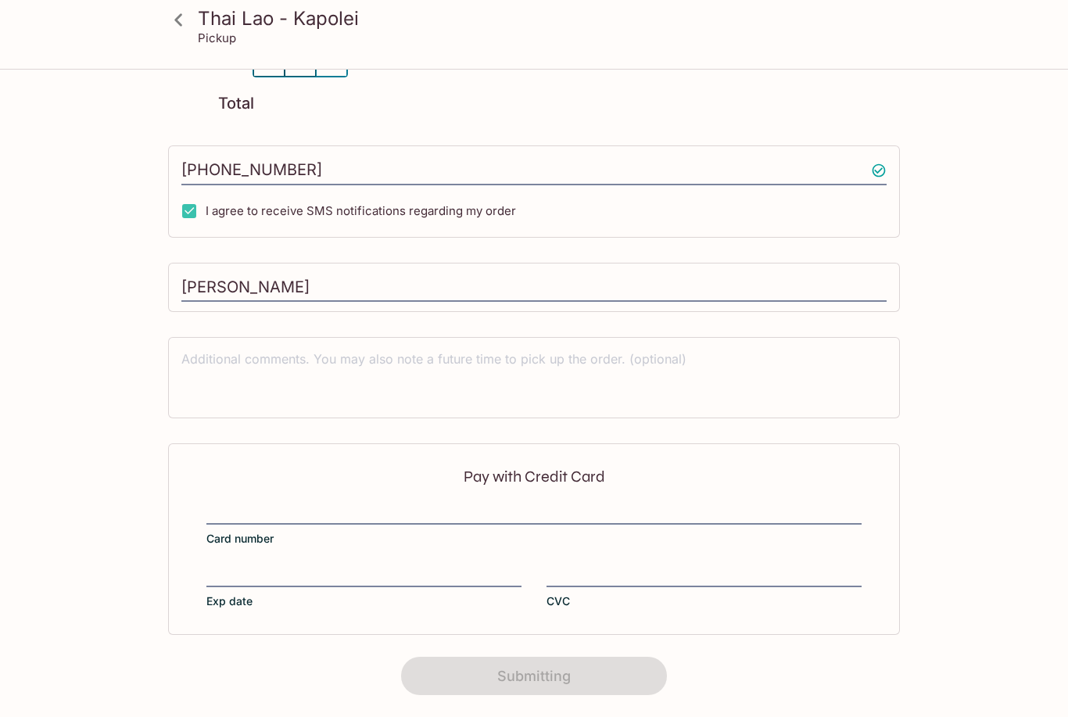
scroll to position [141, 0]
